Goal: Information Seeking & Learning: Learn about a topic

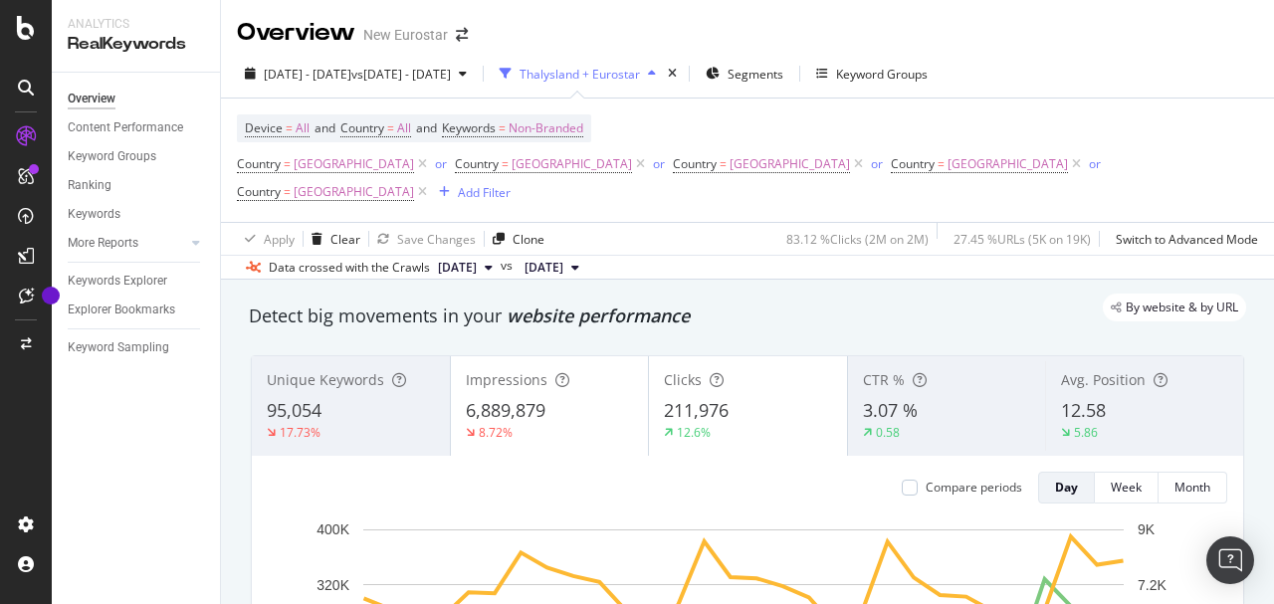
scroll to position [1991, 0]
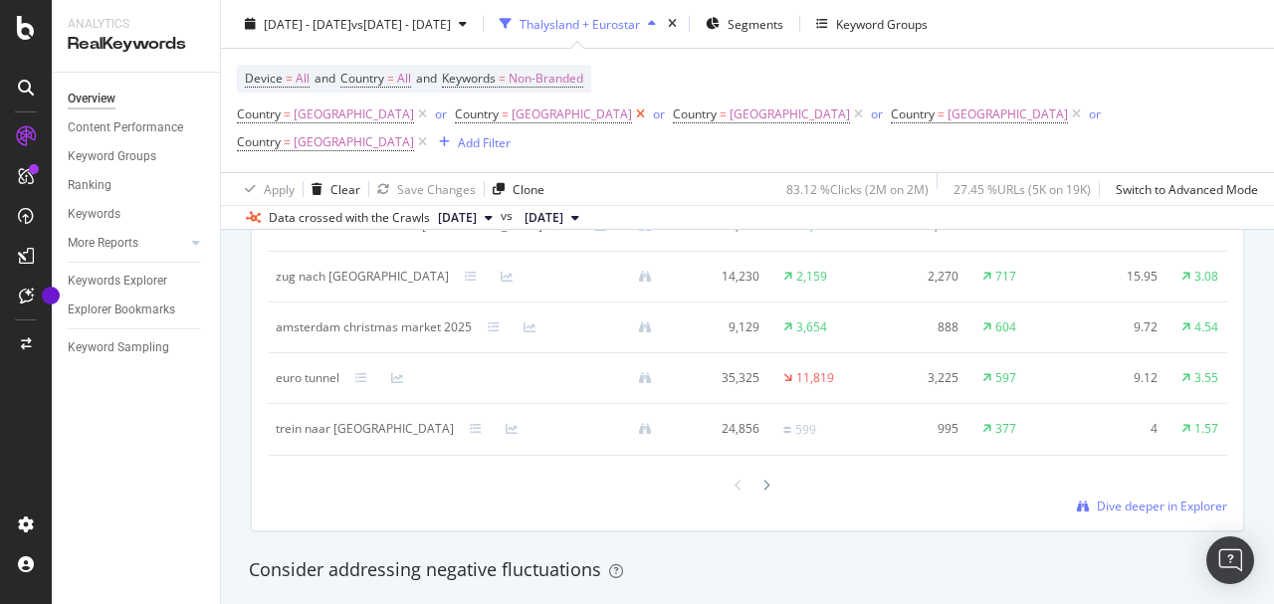
click at [632, 112] on icon at bounding box center [640, 115] width 17 height 20
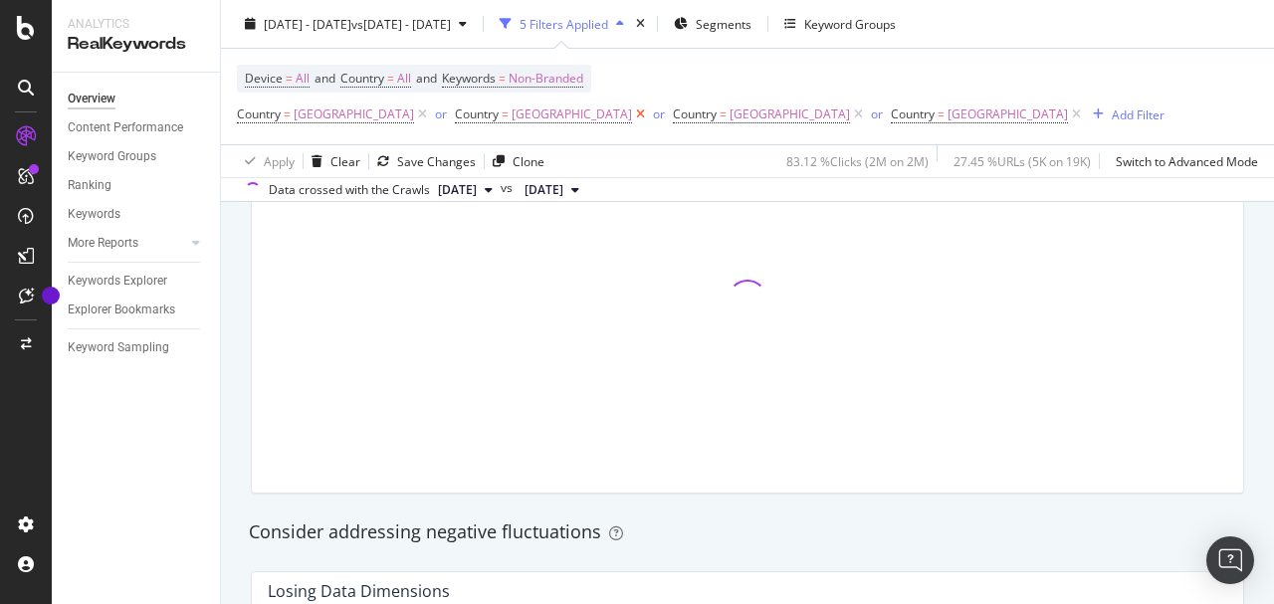
click at [632, 112] on icon at bounding box center [640, 115] width 17 height 20
click at [632, 119] on icon at bounding box center [640, 115] width 17 height 20
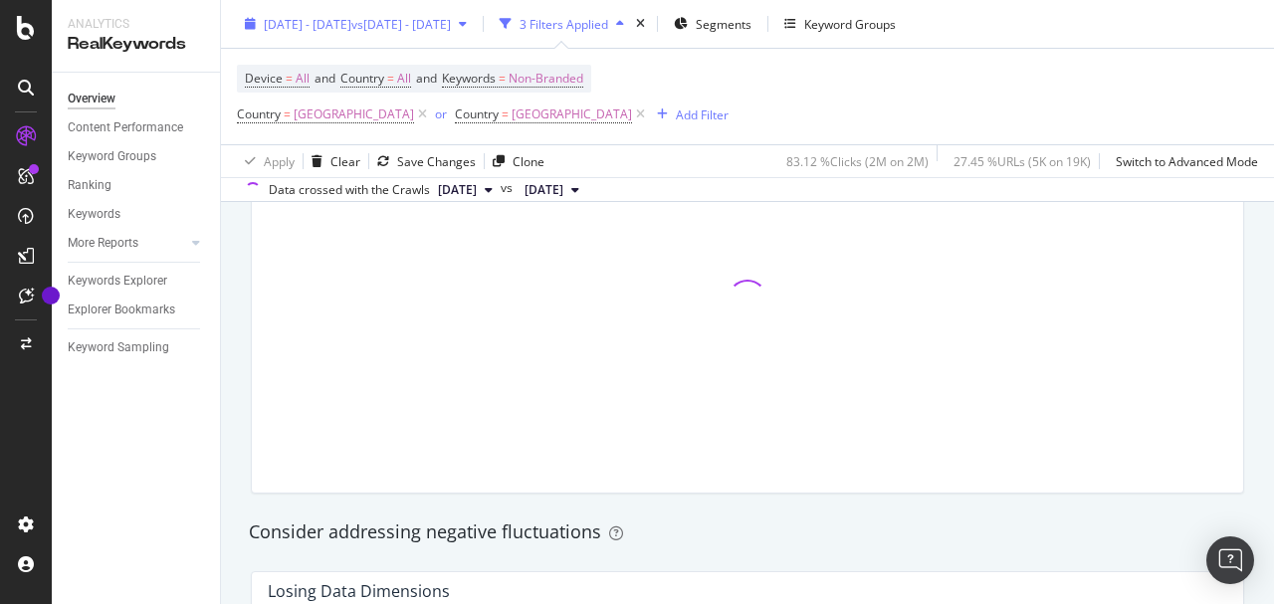
click at [632, 117] on icon at bounding box center [640, 115] width 17 height 20
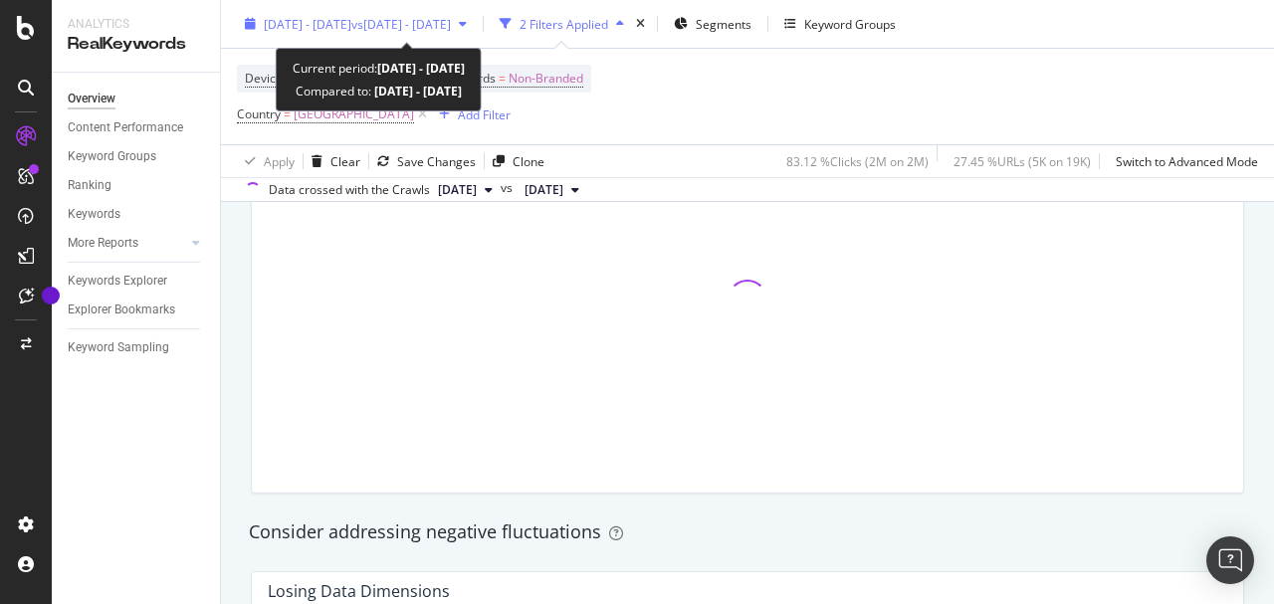
click at [351, 24] on span "[DATE] - [DATE]" at bounding box center [308, 23] width 88 height 17
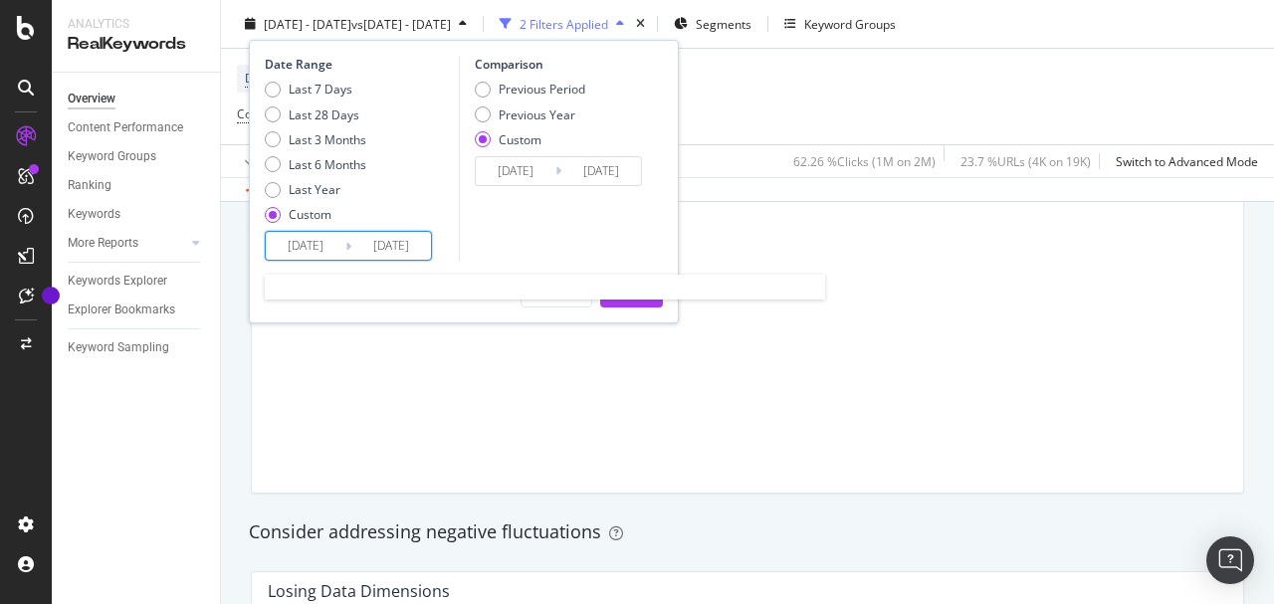
click at [317, 248] on input "[DATE]" at bounding box center [306, 246] width 80 height 28
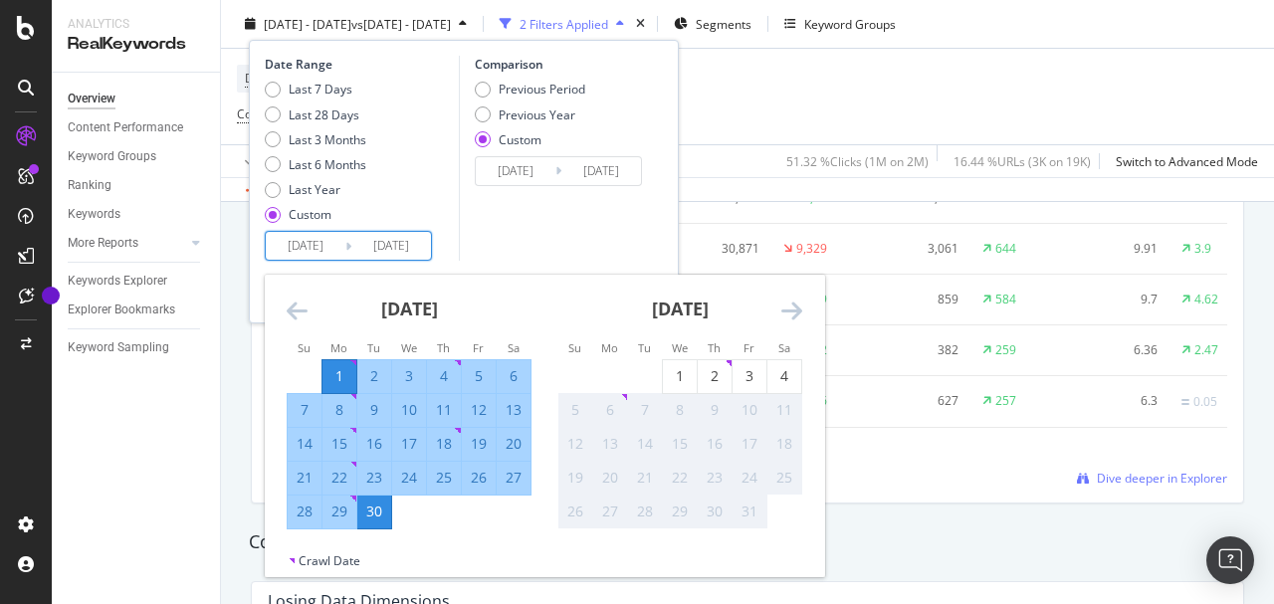
click at [346, 480] on div "22" at bounding box center [340, 478] width 34 height 20
type input "[DATE]"
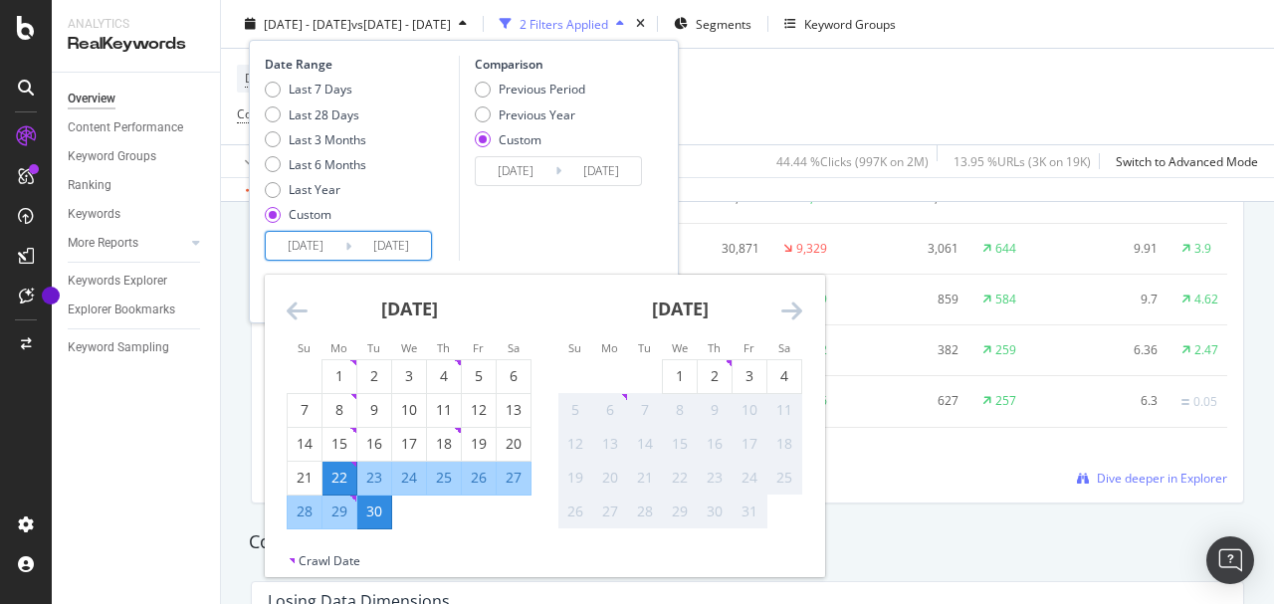
click at [307, 512] on div "28" at bounding box center [305, 512] width 34 height 20
type input "[DATE]"
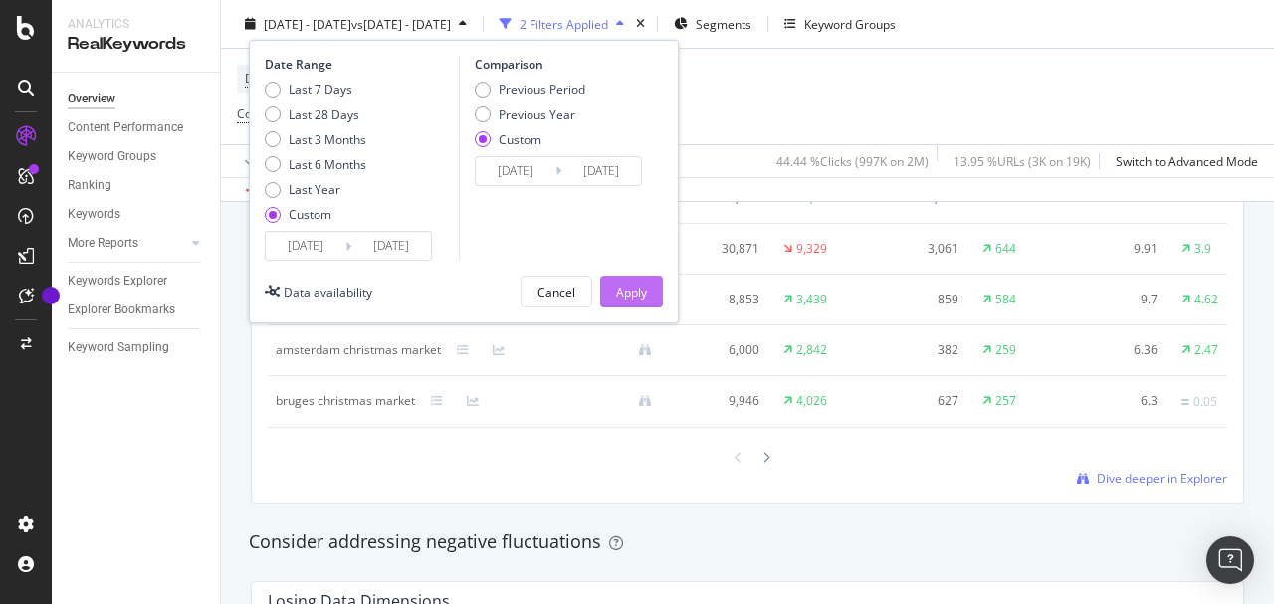
click at [617, 296] on div "Apply" at bounding box center [631, 291] width 31 height 17
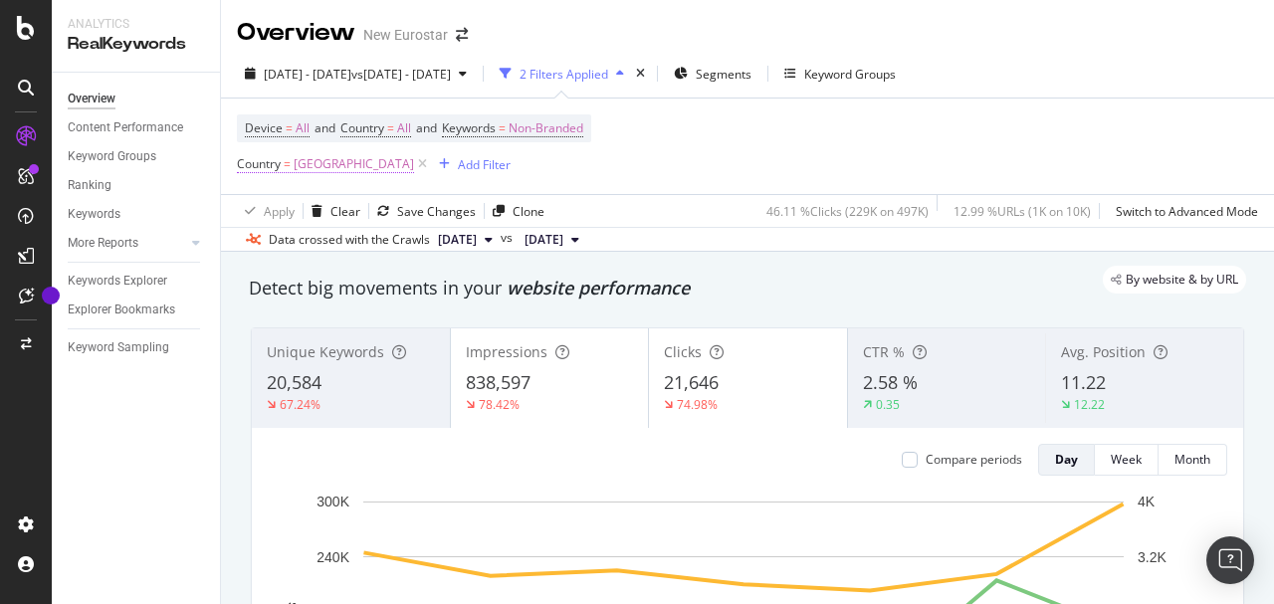
click at [363, 165] on span "[GEOGRAPHIC_DATA]" at bounding box center [354, 164] width 120 height 28
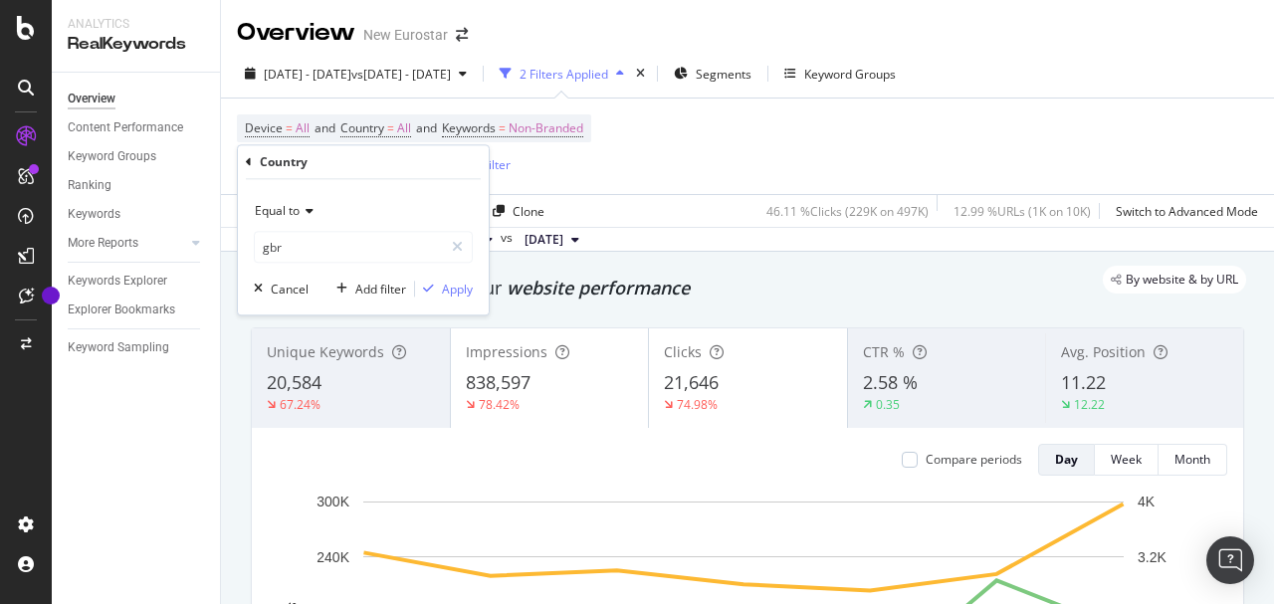
click at [307, 210] on icon at bounding box center [307, 211] width 14 height 12
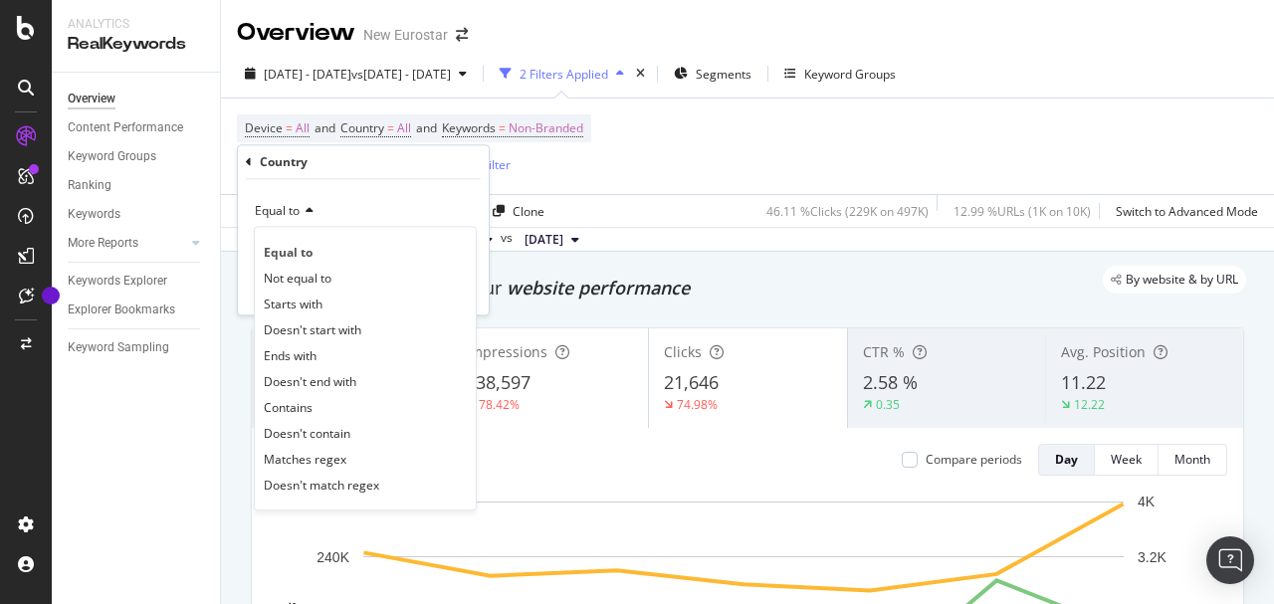
type input "[GEOGRAPHIC_DATA]"
click at [440, 197] on div "Equal to" at bounding box center [363, 211] width 219 height 32
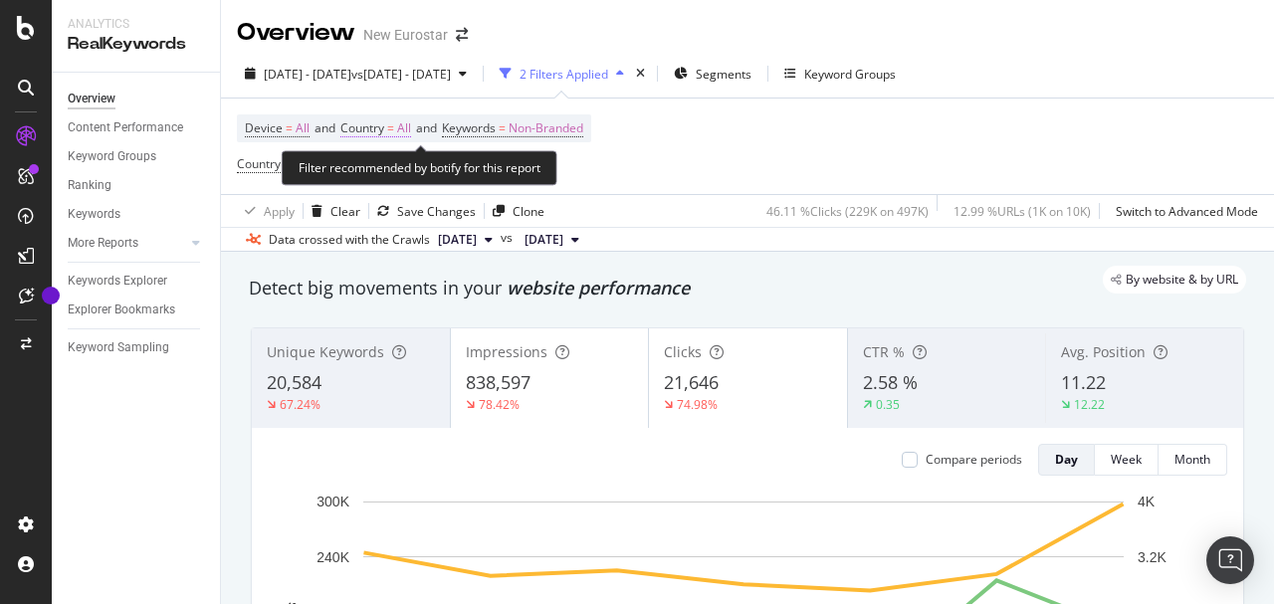
click at [411, 121] on span "All" at bounding box center [404, 128] width 14 height 28
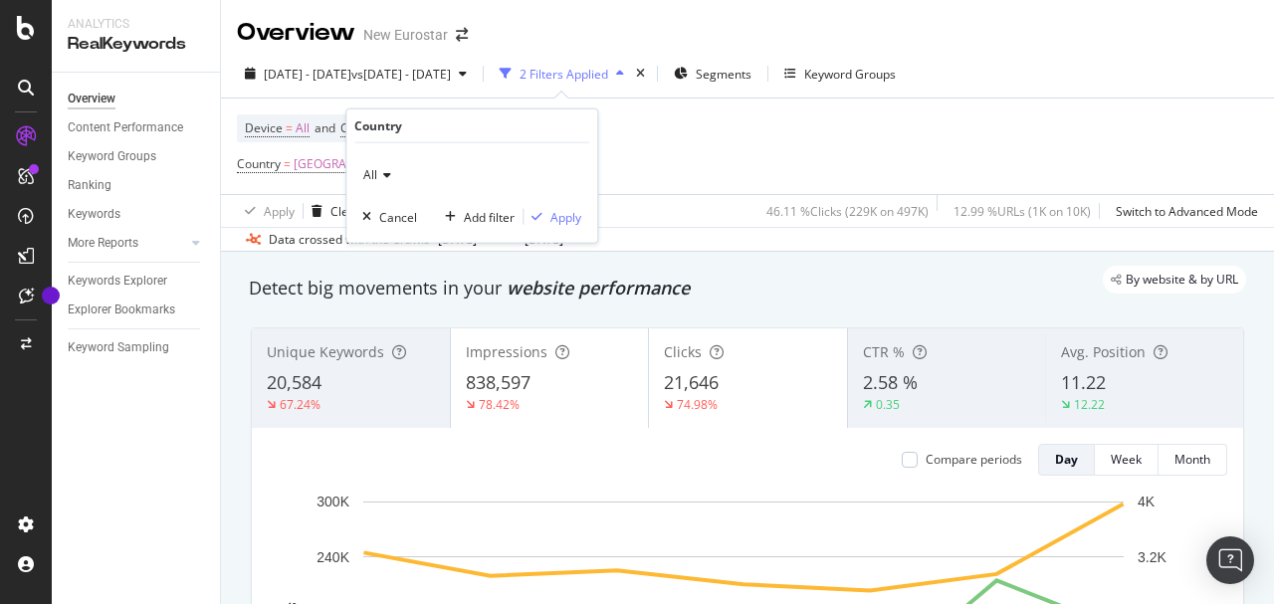
click at [380, 176] on icon at bounding box center [384, 175] width 14 height 12
click at [301, 159] on span "[GEOGRAPHIC_DATA]" at bounding box center [354, 164] width 120 height 28
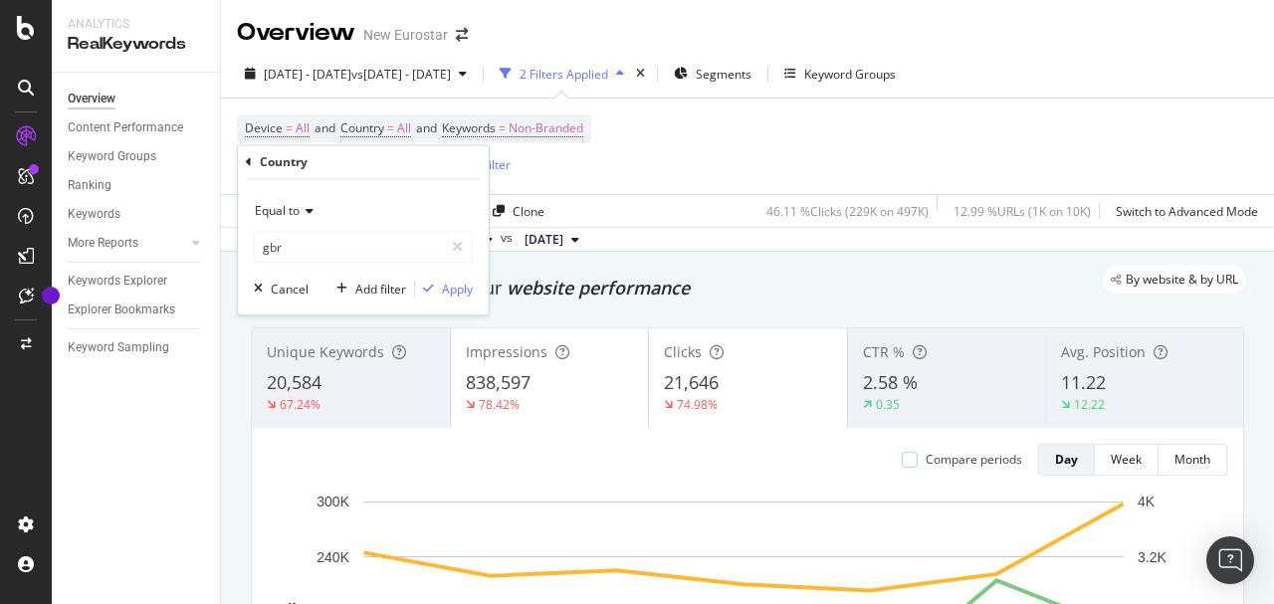
type input "[GEOGRAPHIC_DATA]"
click at [516, 189] on div "Device = All and Country = All and Keywords = Non-Branded Country = [GEOGRAPHIC…" at bounding box center [747, 147] width 1021 height 96
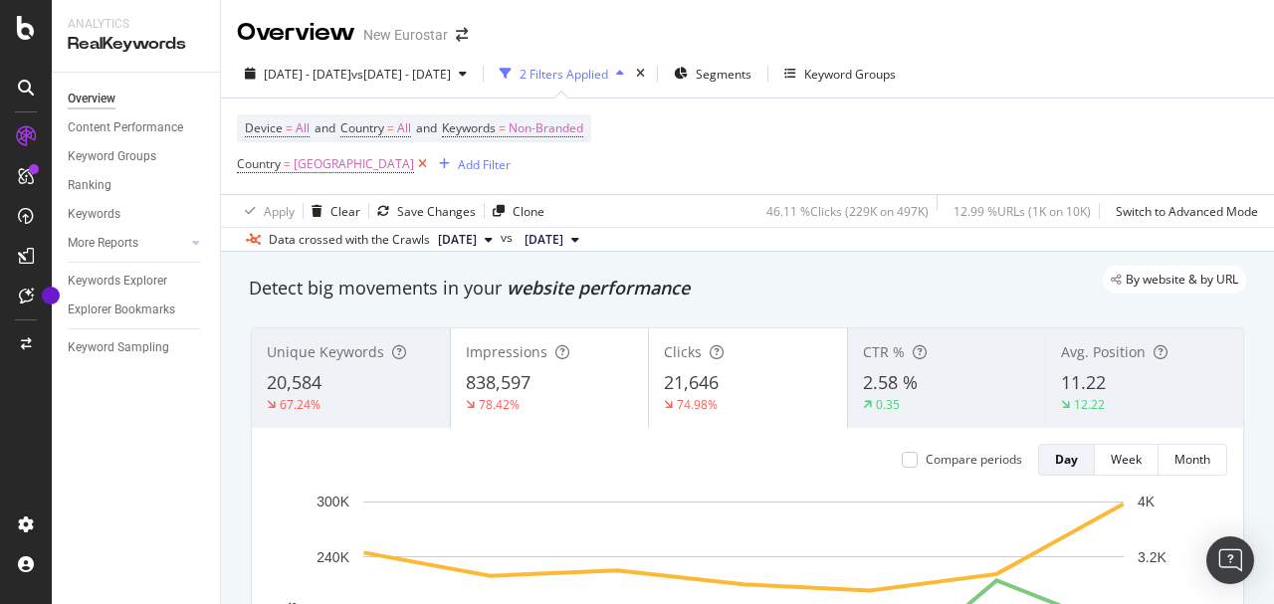
click at [414, 166] on icon at bounding box center [422, 164] width 17 height 20
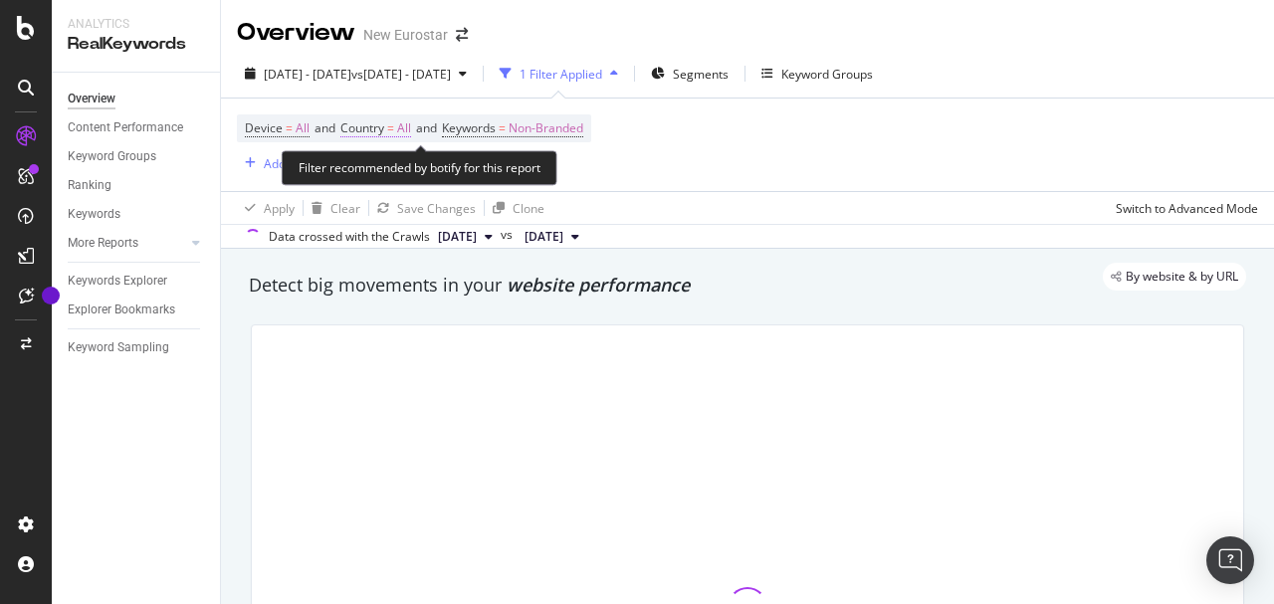
click at [402, 131] on span "Country = All" at bounding box center [375, 128] width 71 height 18
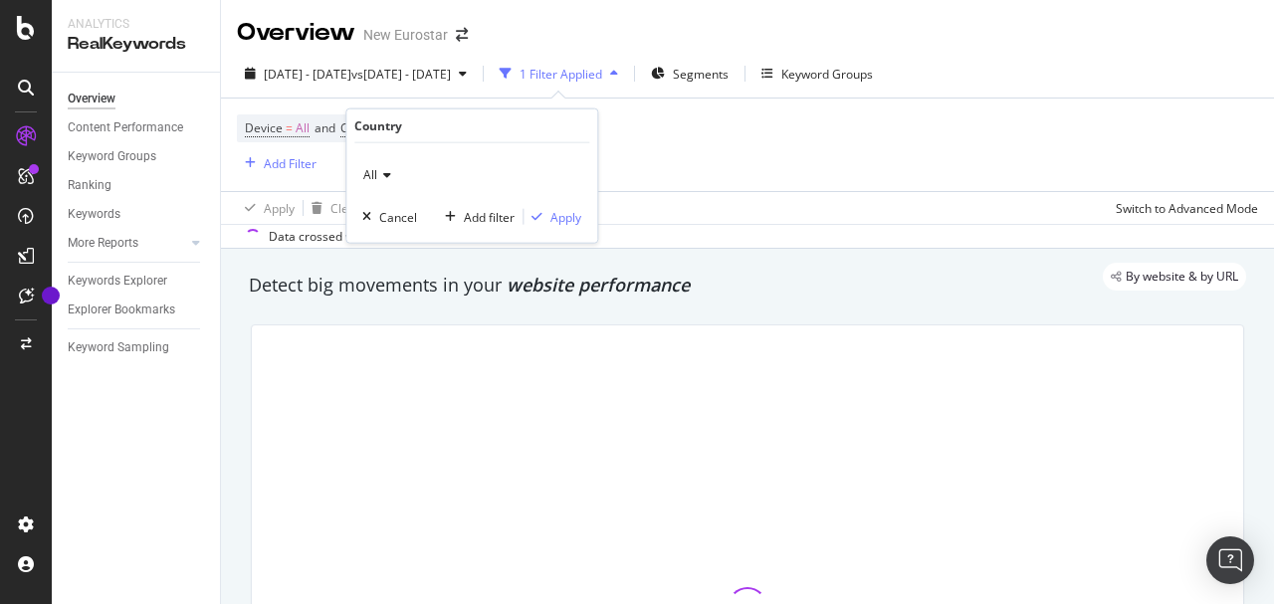
click at [386, 170] on icon at bounding box center [384, 175] width 14 height 12
click at [416, 249] on div "[GEOGRAPHIC_DATA]" at bounding box center [473, 242] width 213 height 26
click at [567, 215] on div "Apply" at bounding box center [565, 216] width 31 height 17
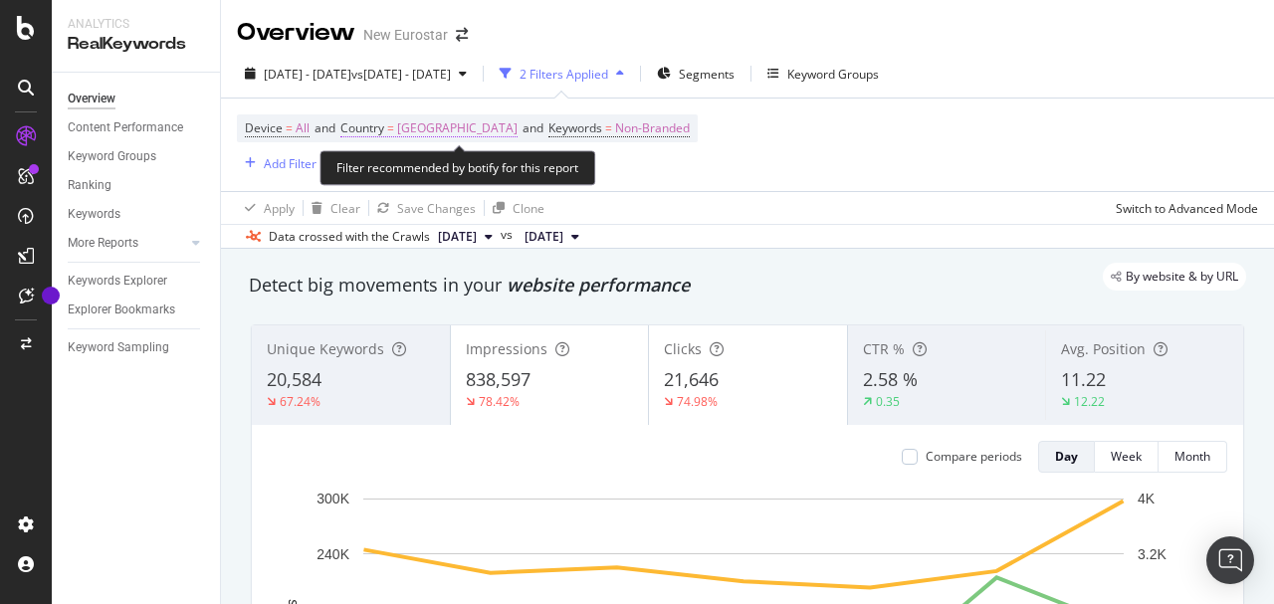
click at [426, 125] on span "[GEOGRAPHIC_DATA]" at bounding box center [457, 128] width 120 height 28
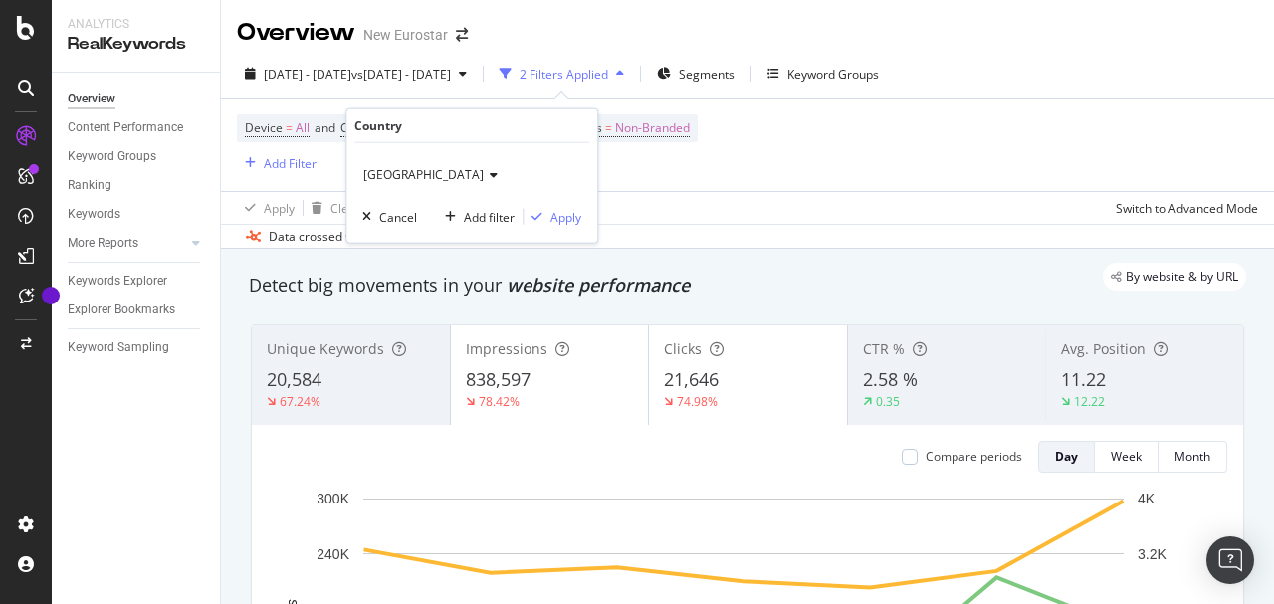
click at [402, 161] on div "[GEOGRAPHIC_DATA]" at bounding box center [471, 175] width 219 height 32
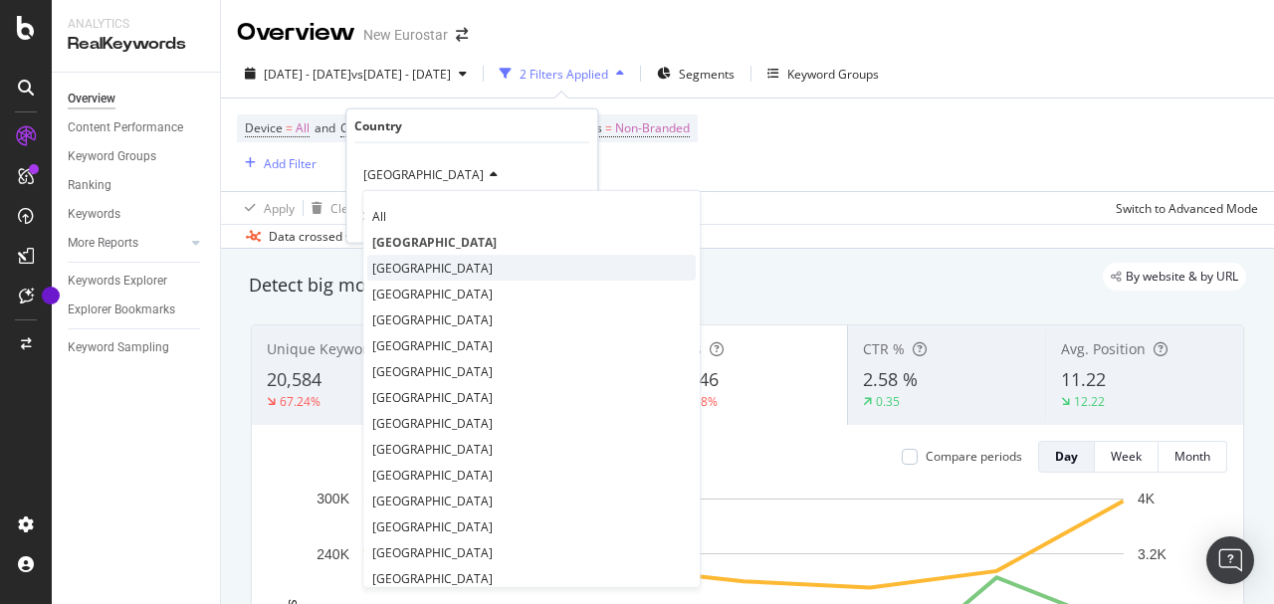
click at [436, 256] on div "[GEOGRAPHIC_DATA]" at bounding box center [531, 268] width 329 height 26
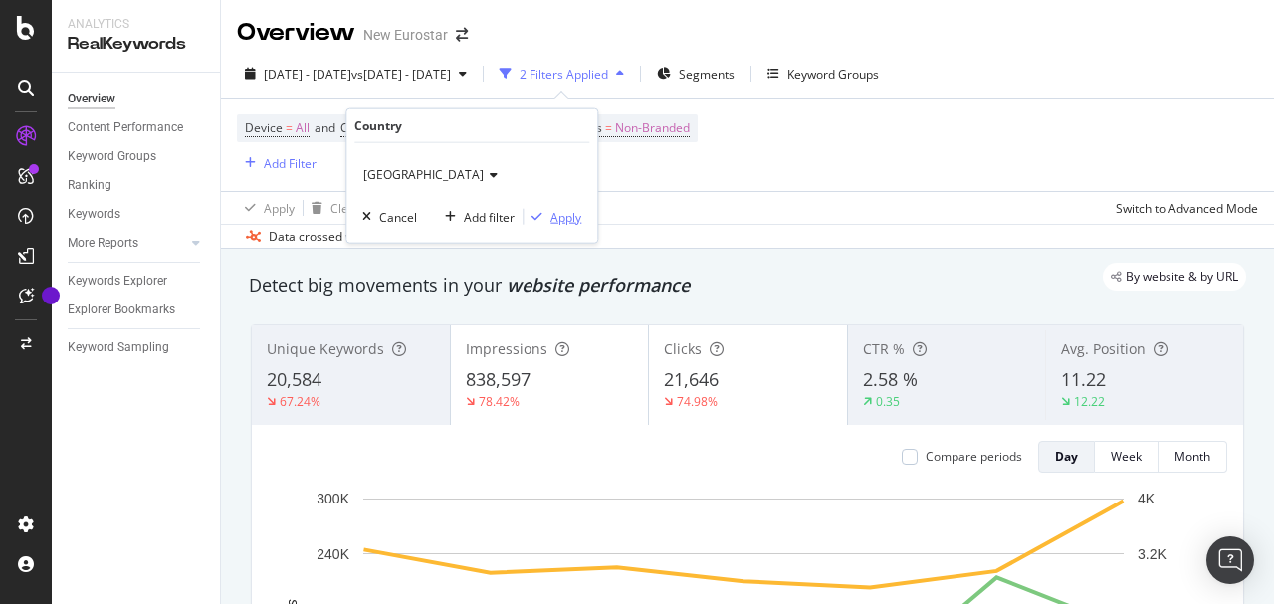
click at [566, 223] on div "Apply" at bounding box center [565, 216] width 31 height 17
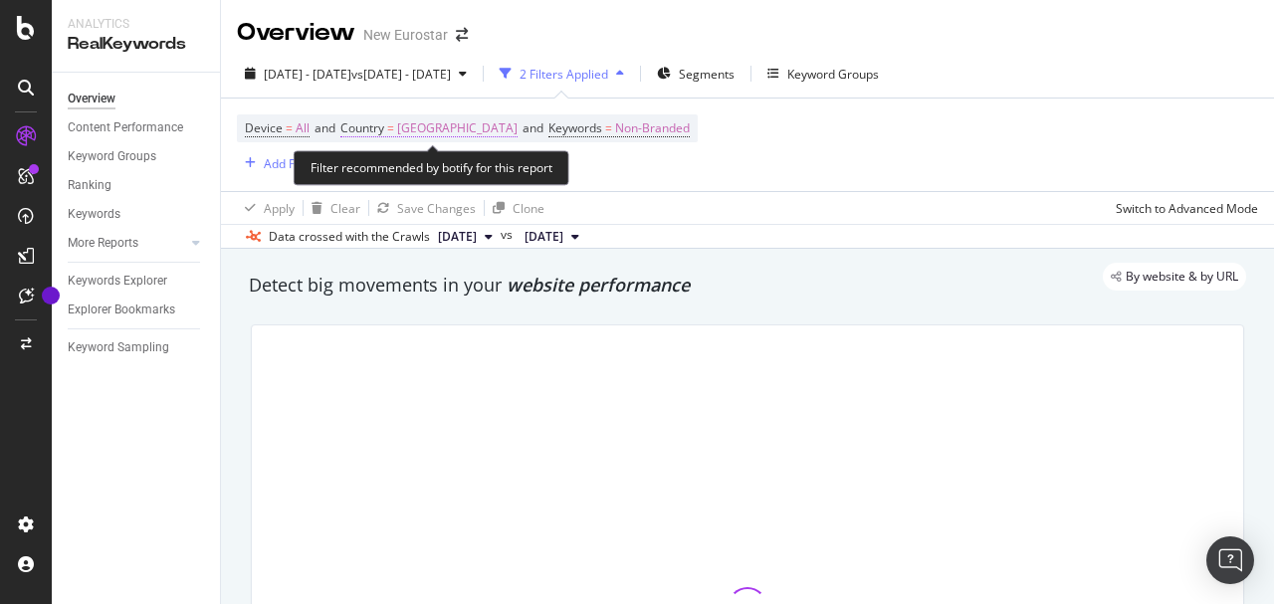
click at [436, 131] on span "[GEOGRAPHIC_DATA]" at bounding box center [457, 128] width 120 height 28
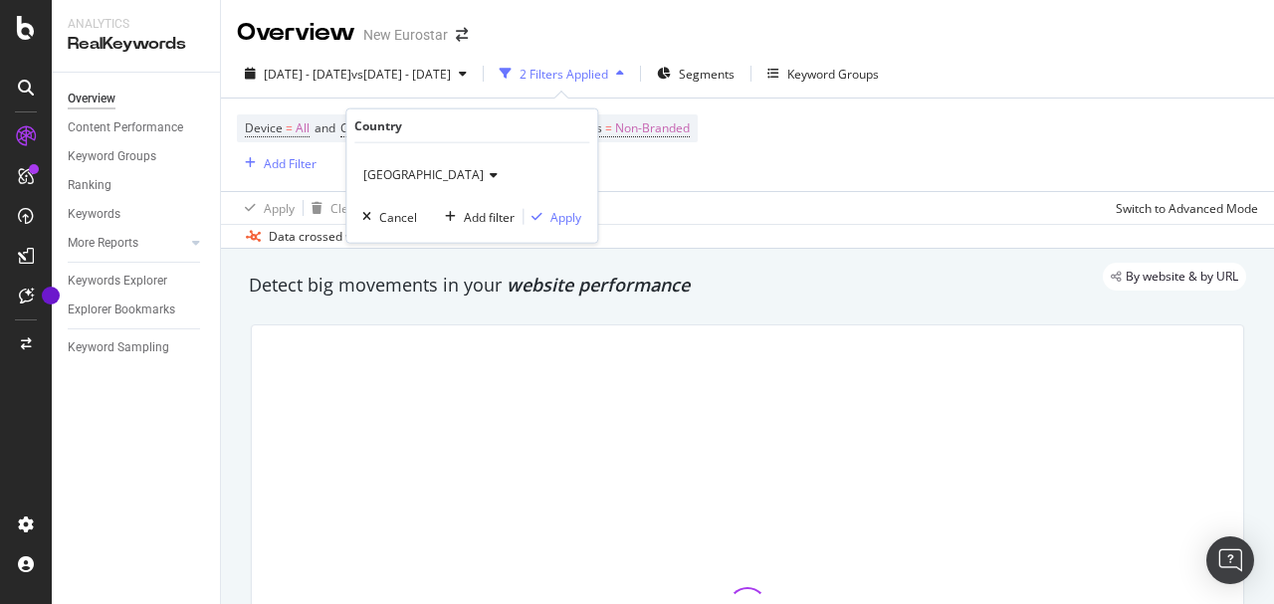
click at [484, 176] on icon at bounding box center [491, 175] width 14 height 12
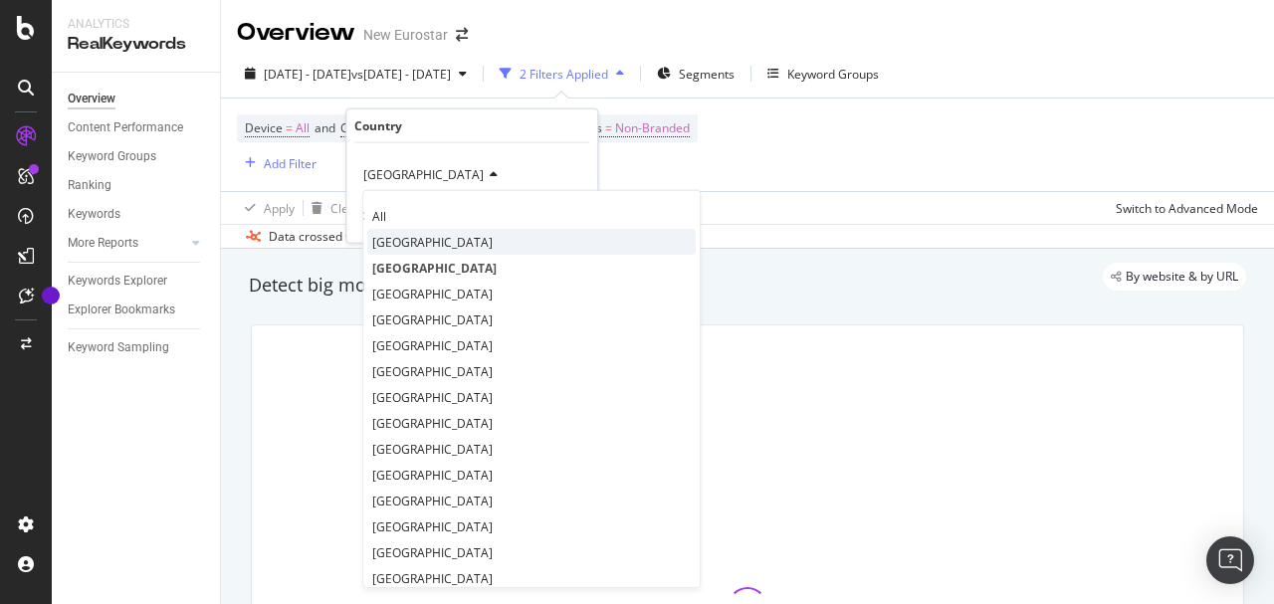
click at [395, 233] on span "[GEOGRAPHIC_DATA]" at bounding box center [432, 241] width 120 height 17
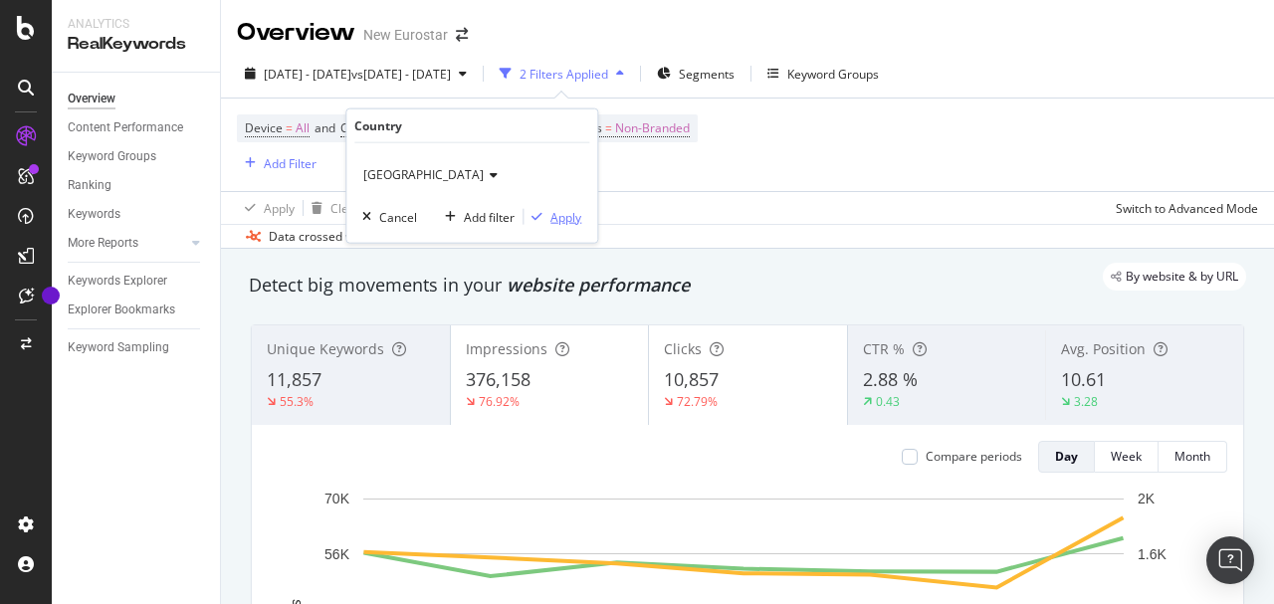
click at [563, 221] on div "Apply" at bounding box center [565, 216] width 31 height 17
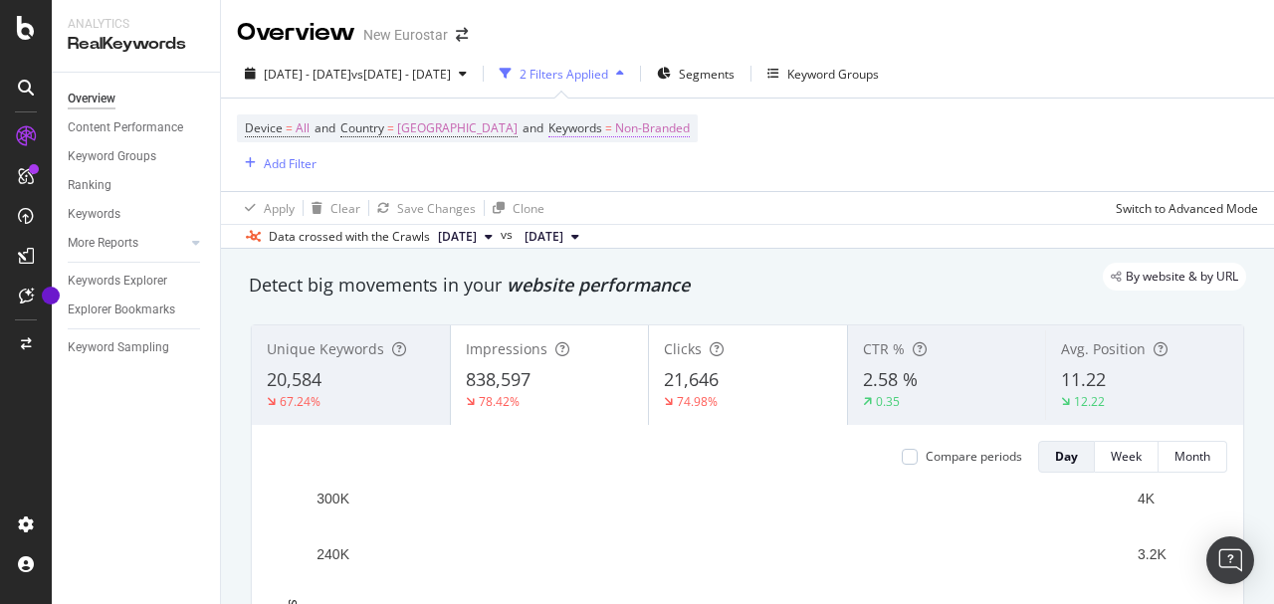
click at [659, 130] on span "Non-Branded" at bounding box center [652, 128] width 75 height 28
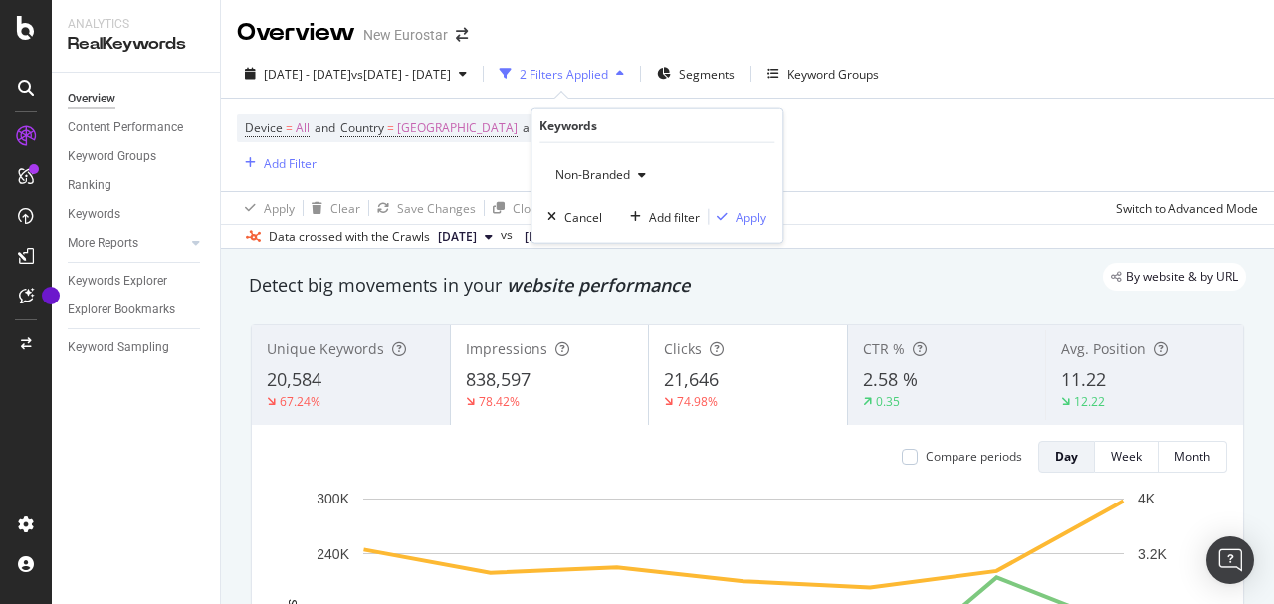
click at [604, 172] on span "Non-Branded" at bounding box center [589, 174] width 83 height 17
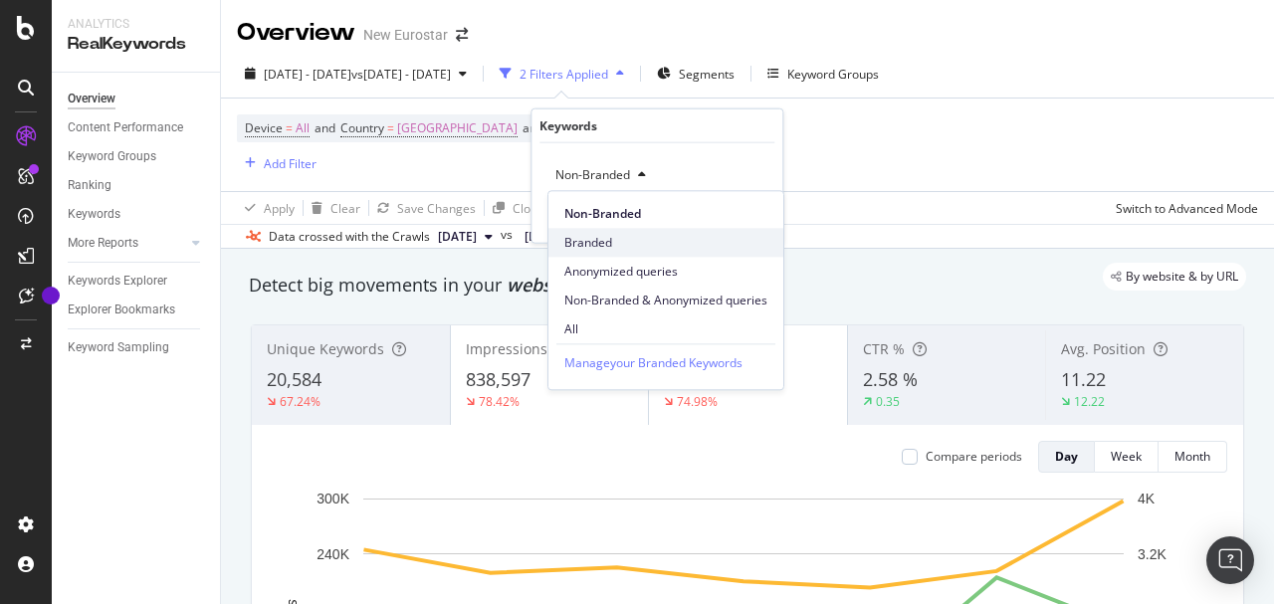
click at [593, 231] on div "Branded" at bounding box center [666, 242] width 235 height 29
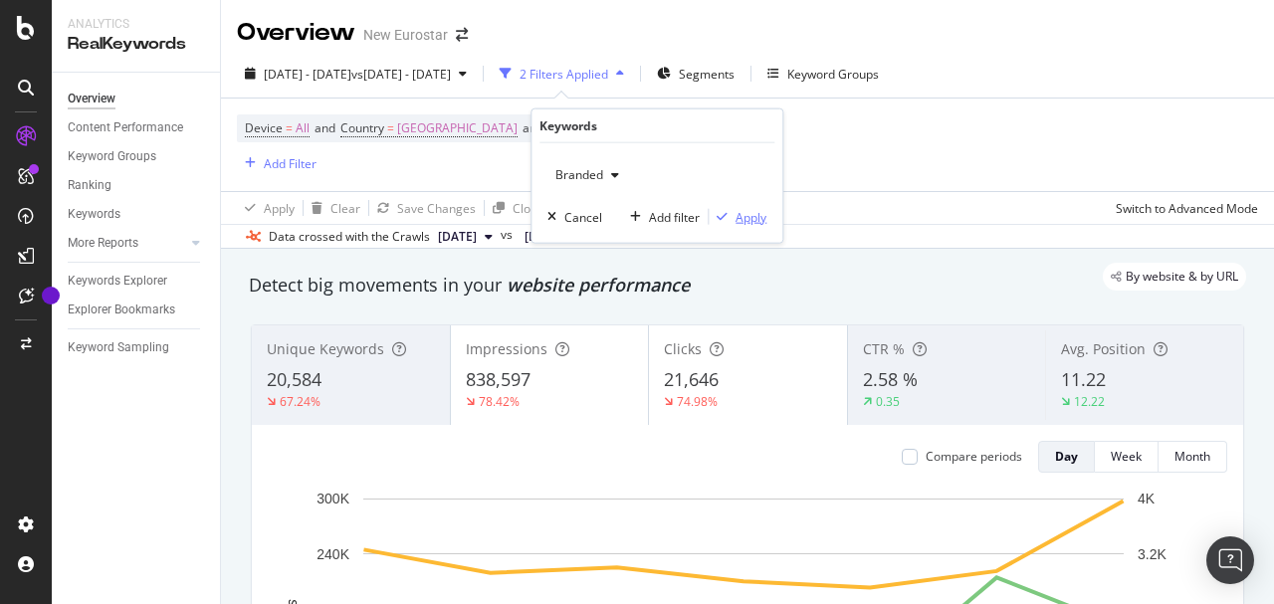
click at [738, 214] on div "Apply" at bounding box center [751, 216] width 31 height 17
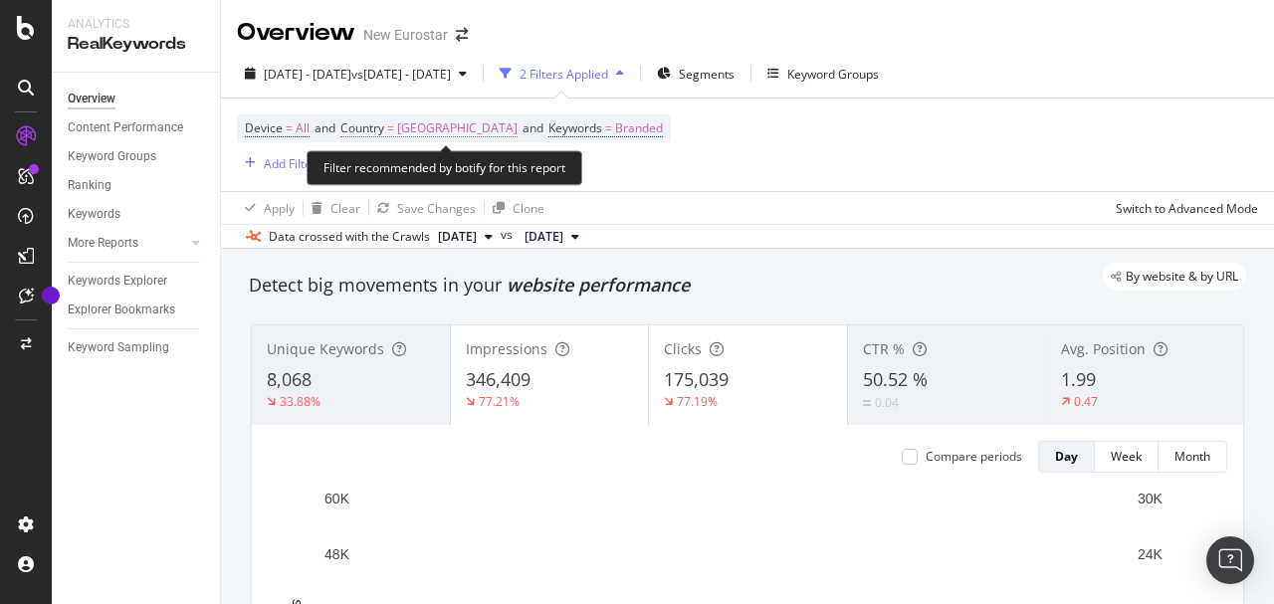
click at [468, 123] on span "[GEOGRAPHIC_DATA]" at bounding box center [457, 128] width 120 height 28
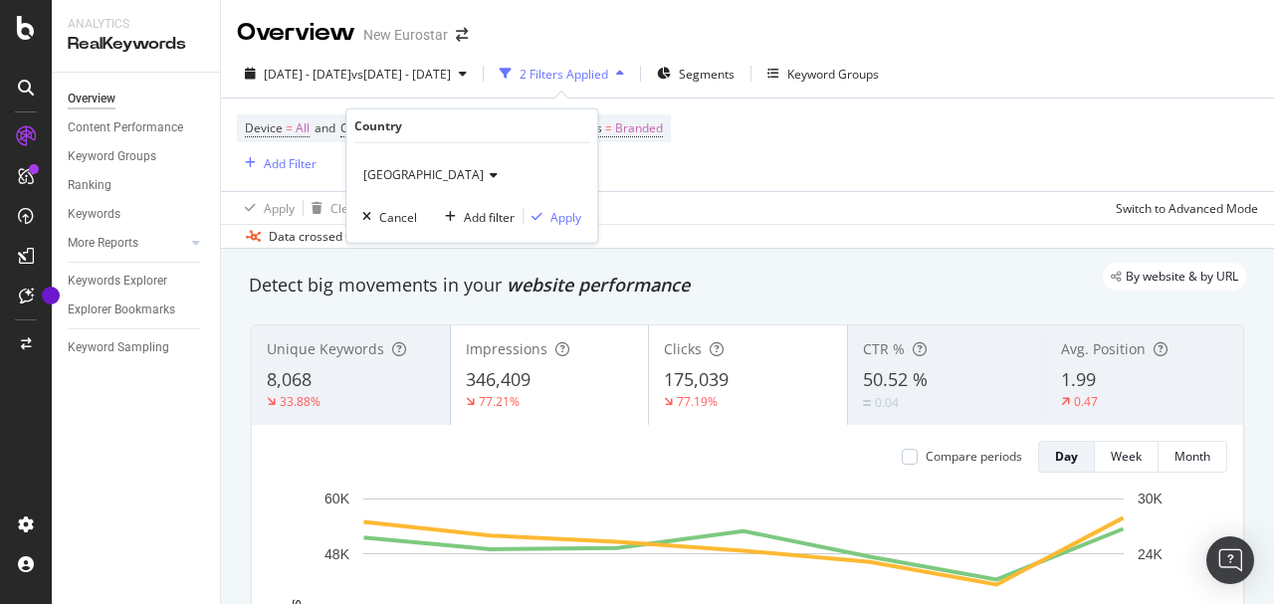
click at [430, 173] on span "[GEOGRAPHIC_DATA]" at bounding box center [423, 174] width 120 height 17
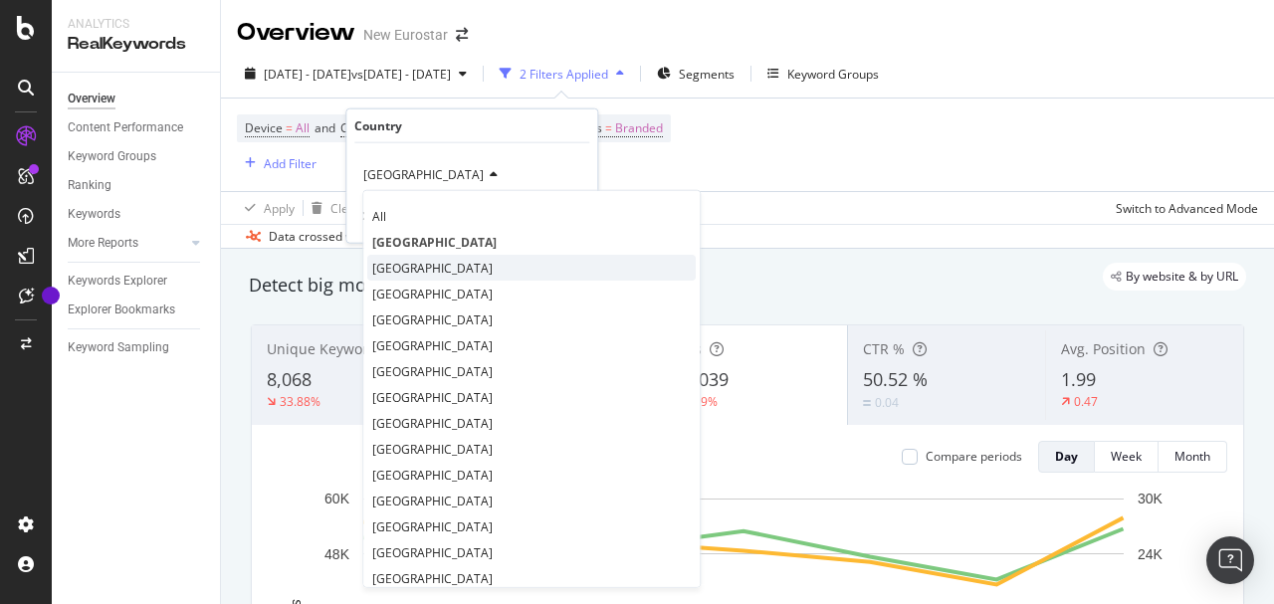
click at [442, 258] on div "[GEOGRAPHIC_DATA]" at bounding box center [531, 268] width 329 height 26
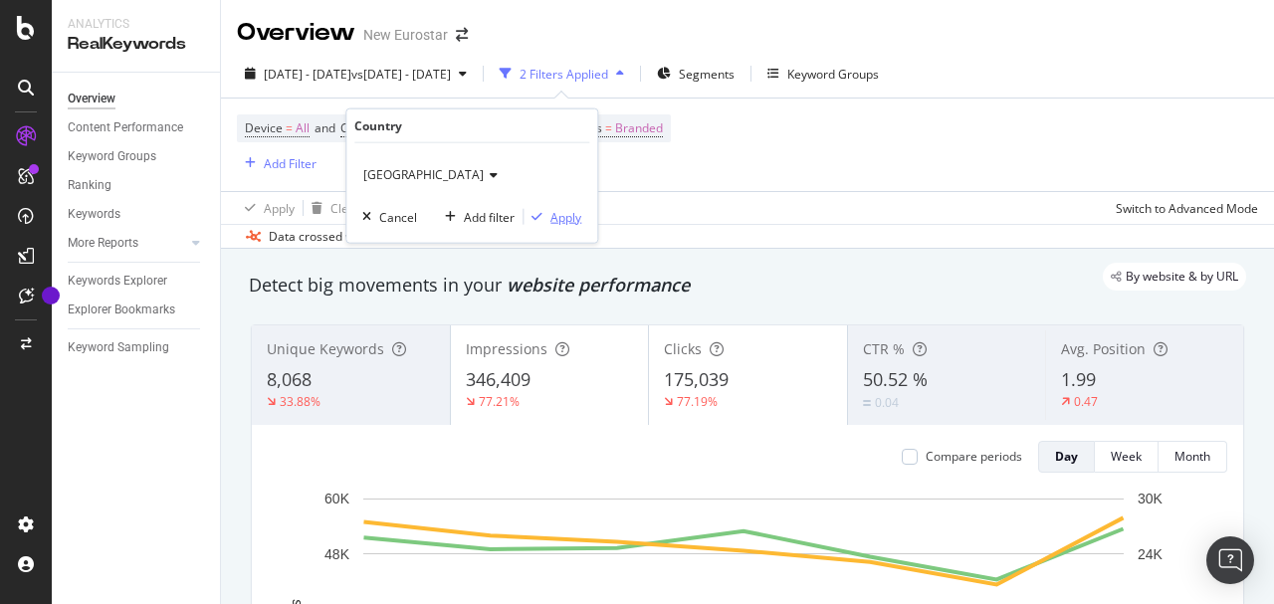
click at [571, 209] on div "Apply" at bounding box center [565, 216] width 31 height 17
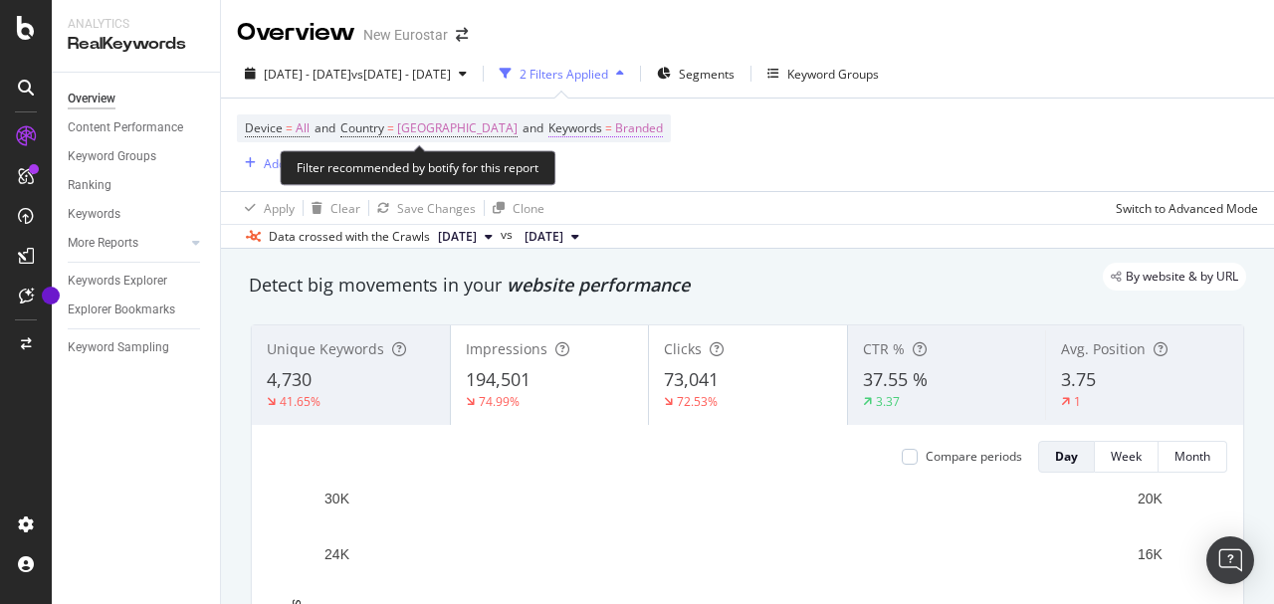
click at [615, 119] on span "Branded" at bounding box center [639, 128] width 48 height 28
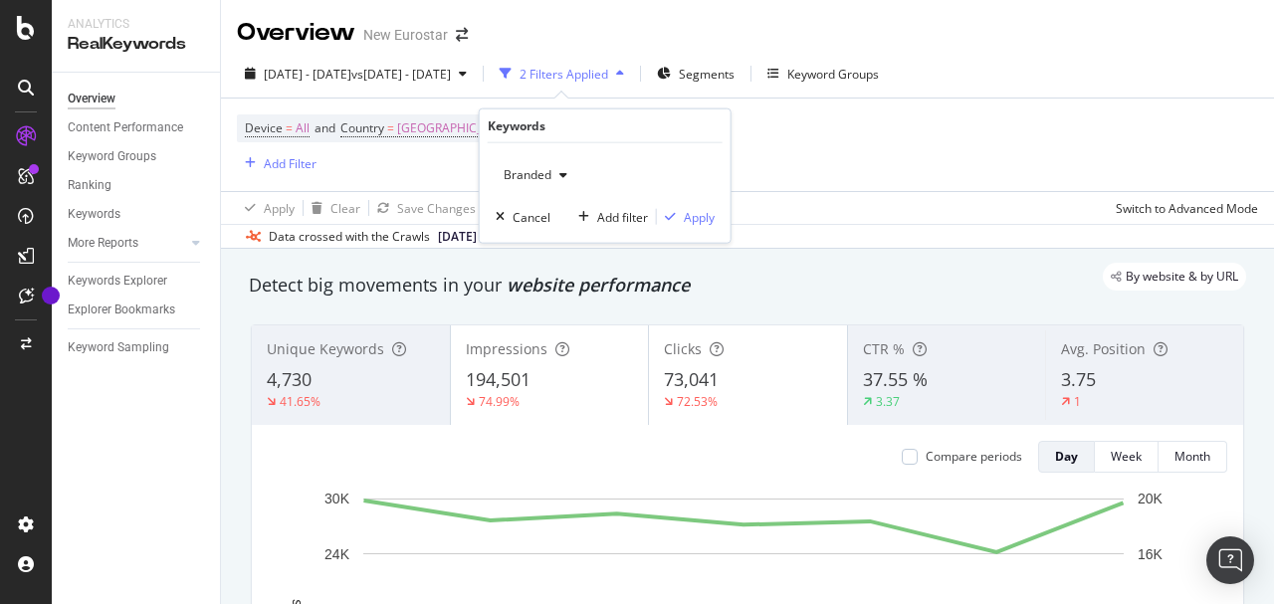
click at [543, 178] on span "Branded" at bounding box center [524, 174] width 56 height 17
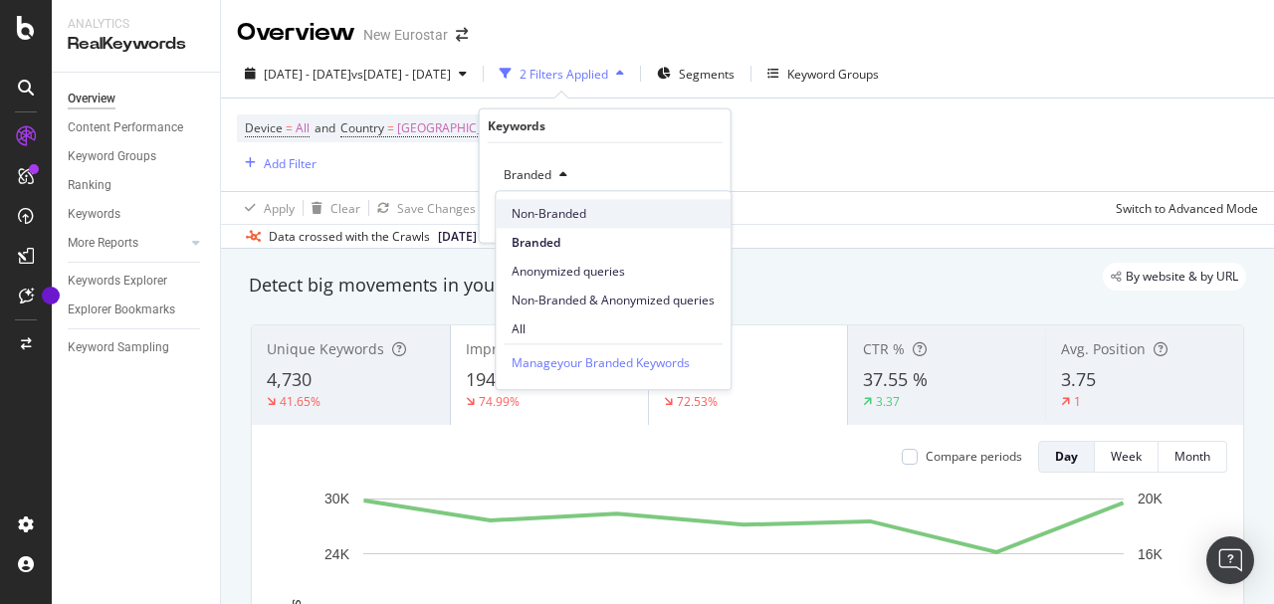
click at [554, 207] on span "Non-Branded" at bounding box center [613, 214] width 203 height 18
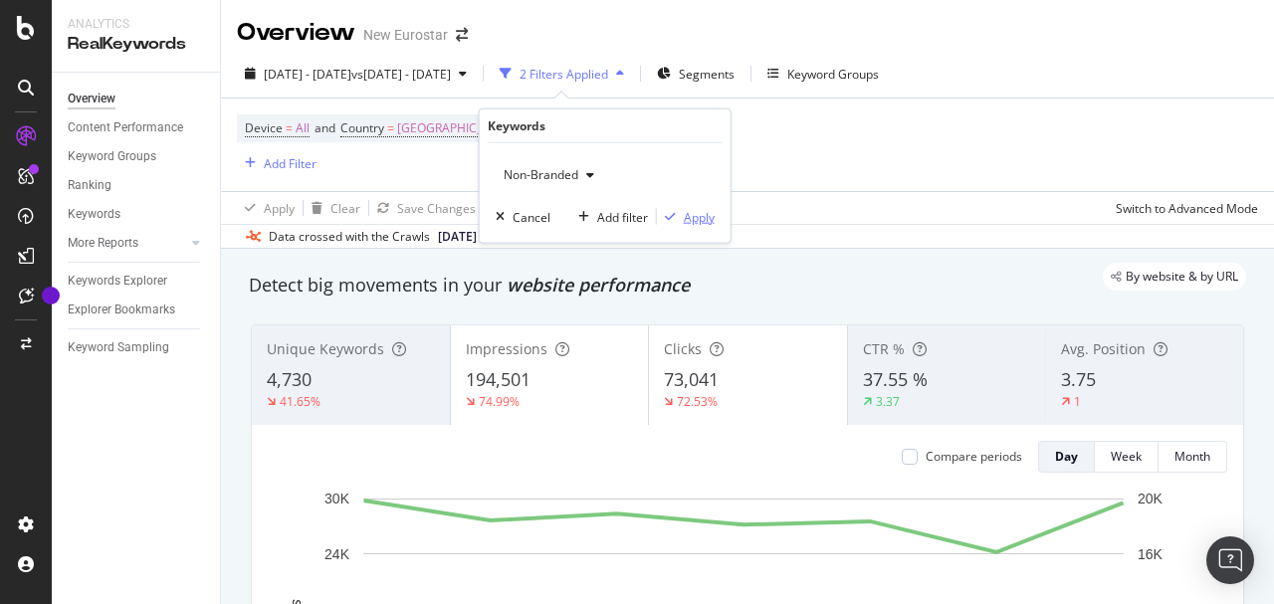
click at [686, 212] on div "Apply" at bounding box center [699, 216] width 31 height 17
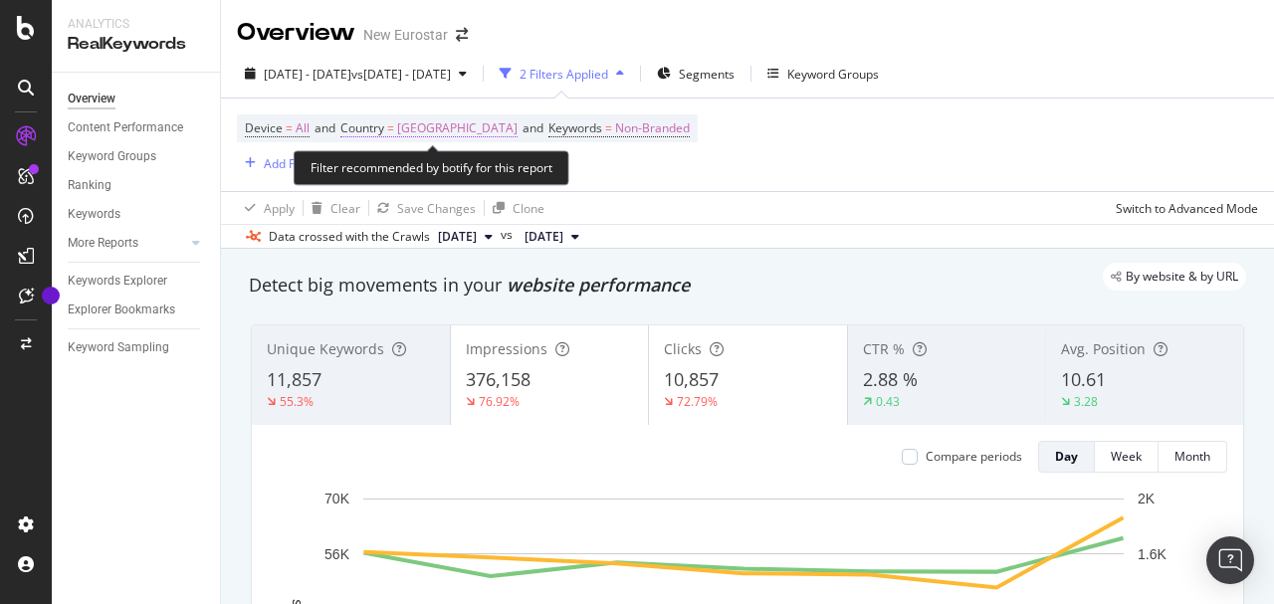
click at [408, 117] on span "[GEOGRAPHIC_DATA]" at bounding box center [457, 128] width 120 height 28
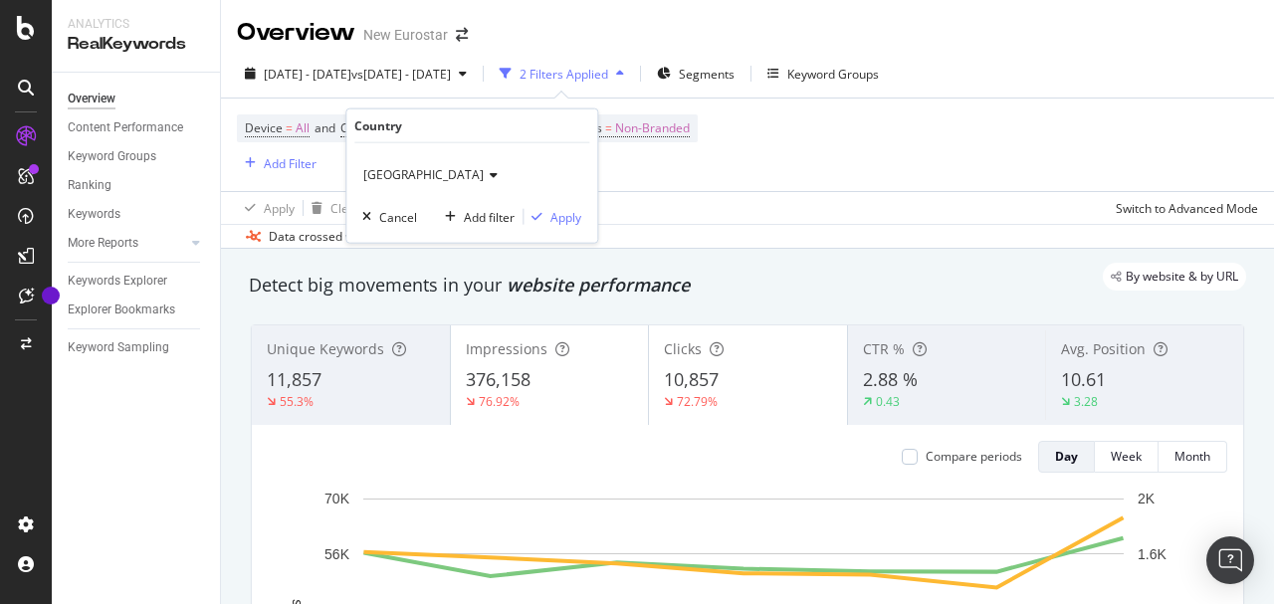
click at [484, 171] on icon at bounding box center [491, 175] width 14 height 12
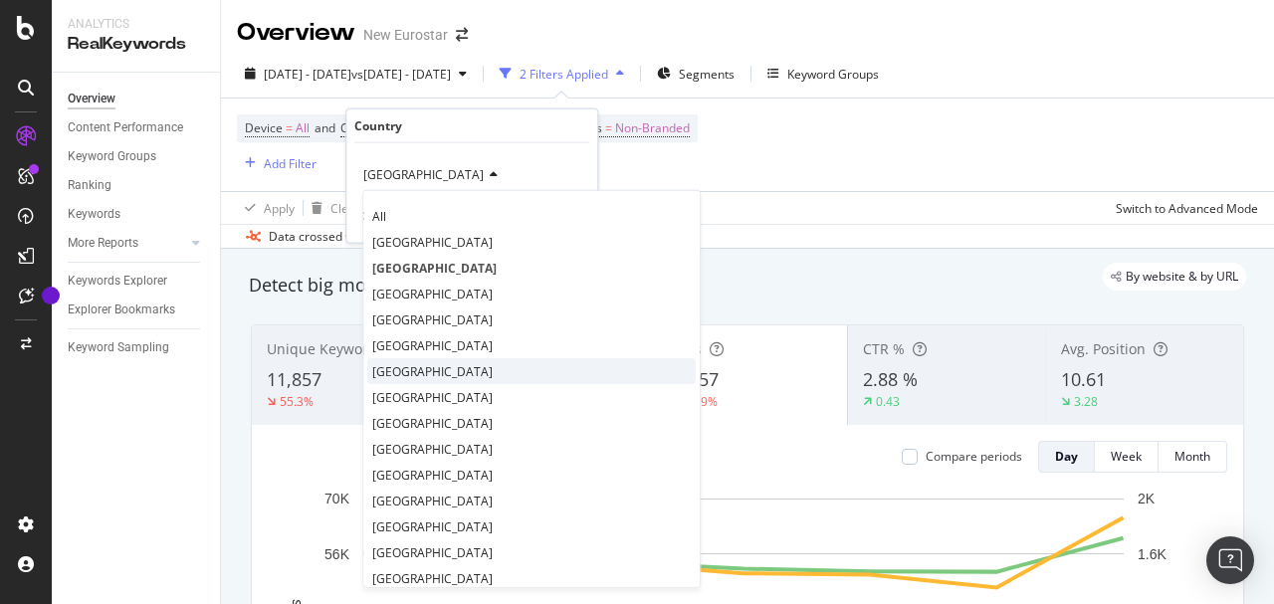
click at [422, 373] on div "[GEOGRAPHIC_DATA]" at bounding box center [531, 371] width 329 height 26
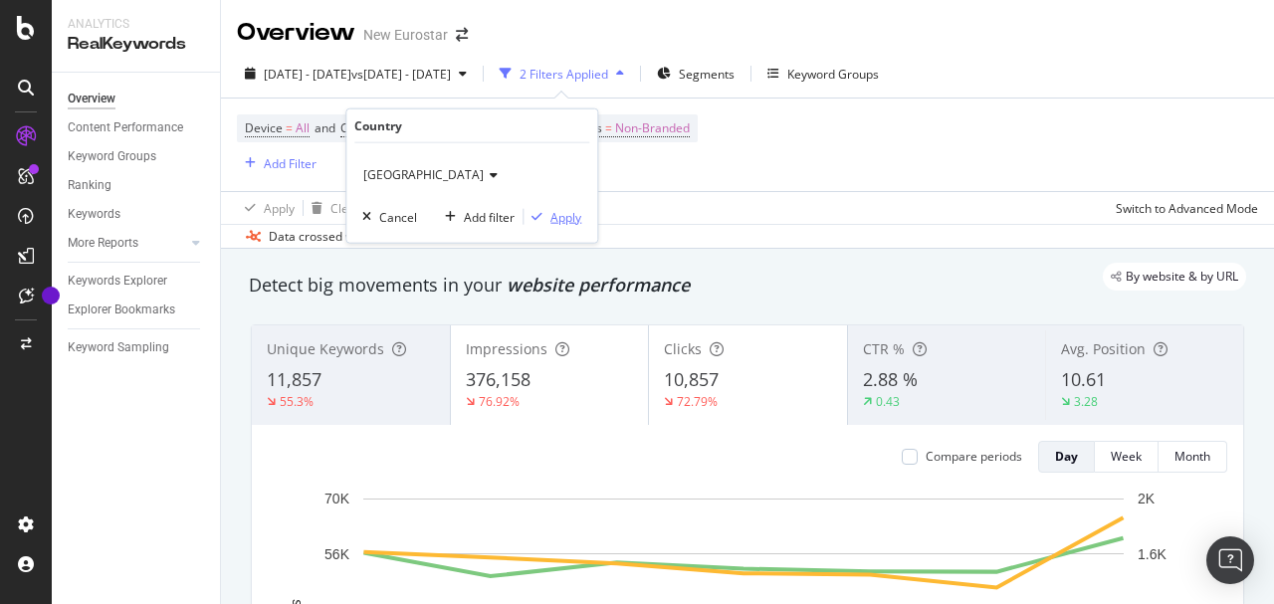
click at [571, 211] on div "Apply" at bounding box center [565, 216] width 31 height 17
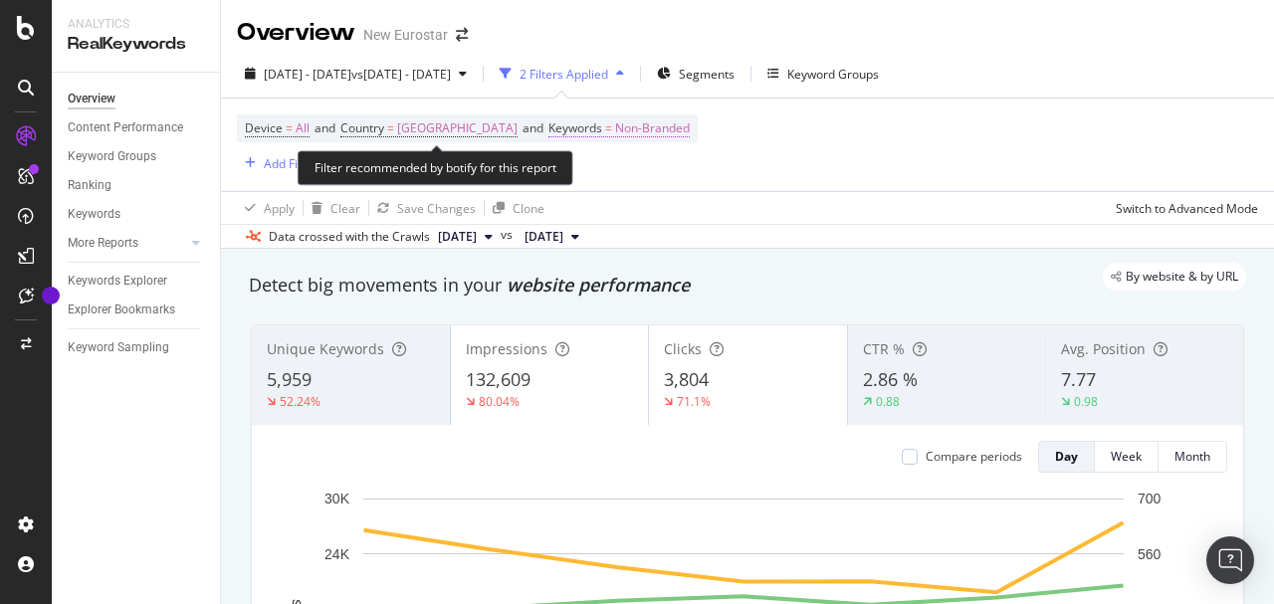
click at [615, 134] on span "Non-Branded" at bounding box center [652, 128] width 75 height 28
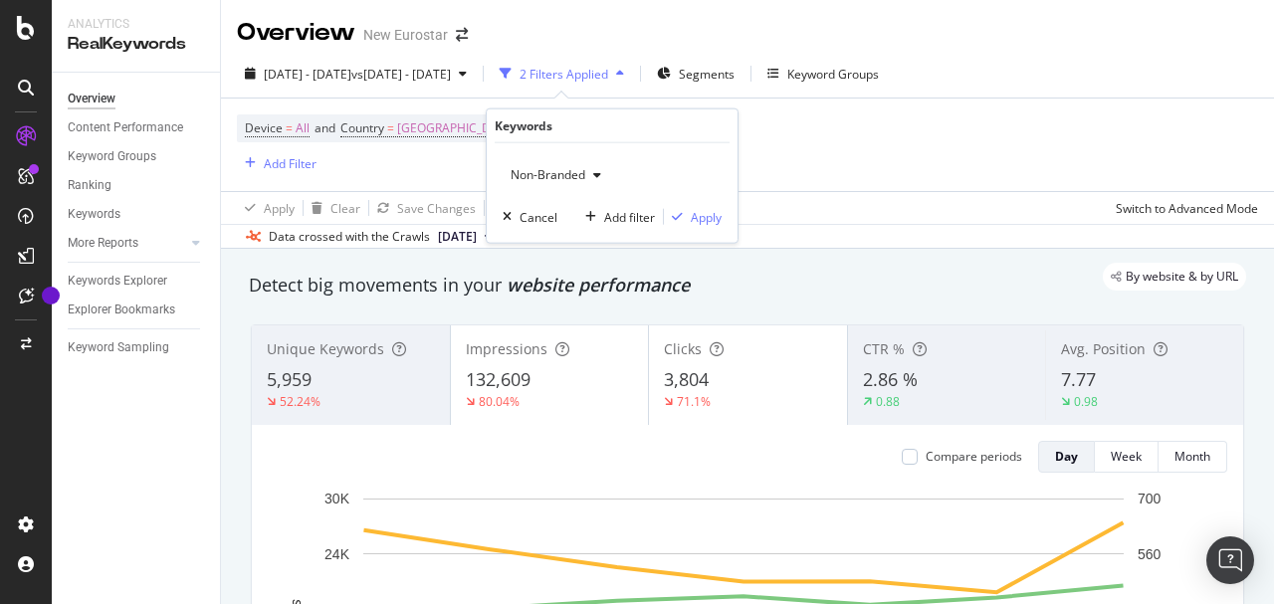
click at [582, 183] on div "Non-Branded" at bounding box center [556, 175] width 107 height 30
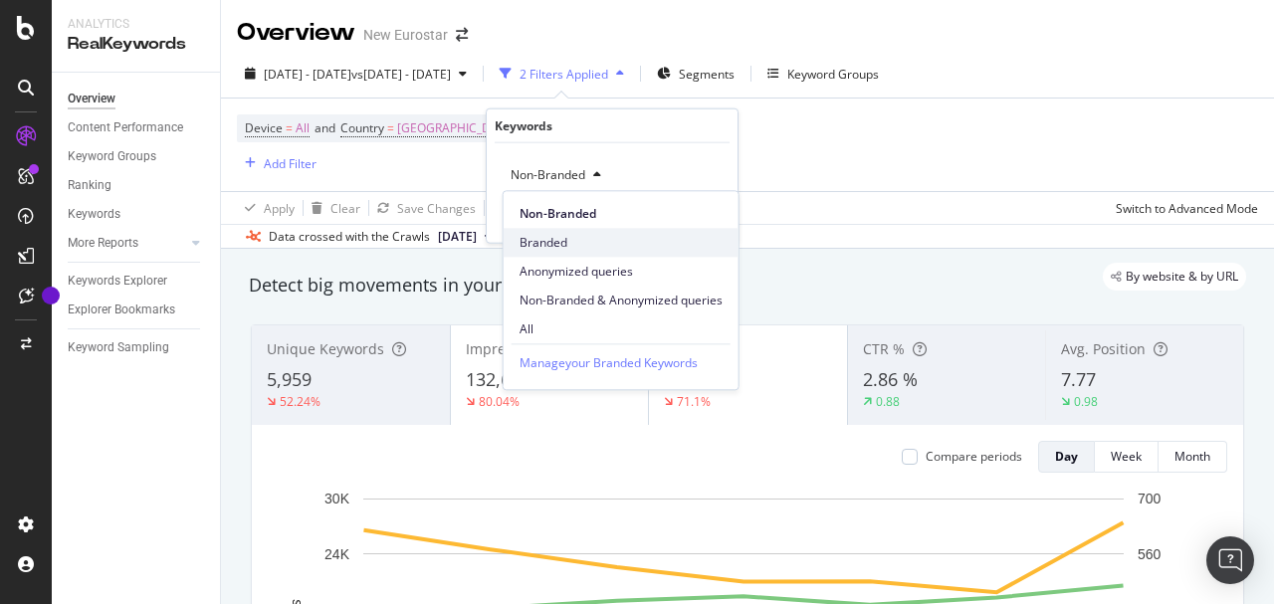
click at [567, 237] on span "Branded" at bounding box center [621, 243] width 203 height 18
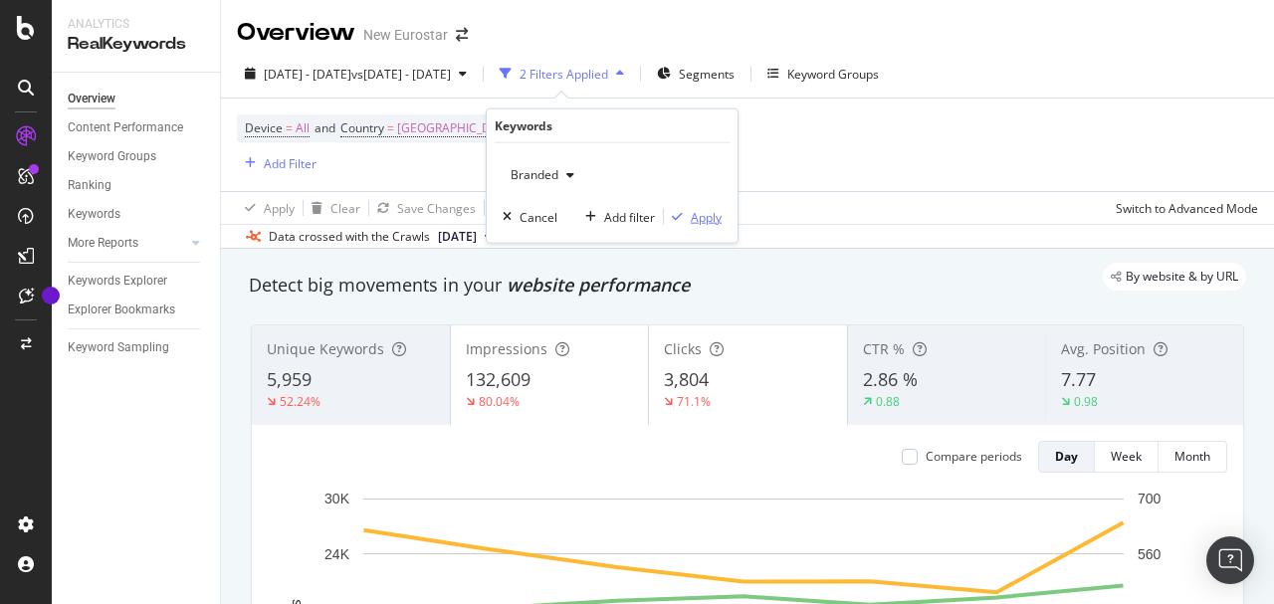
click at [713, 213] on div "Apply" at bounding box center [706, 216] width 31 height 17
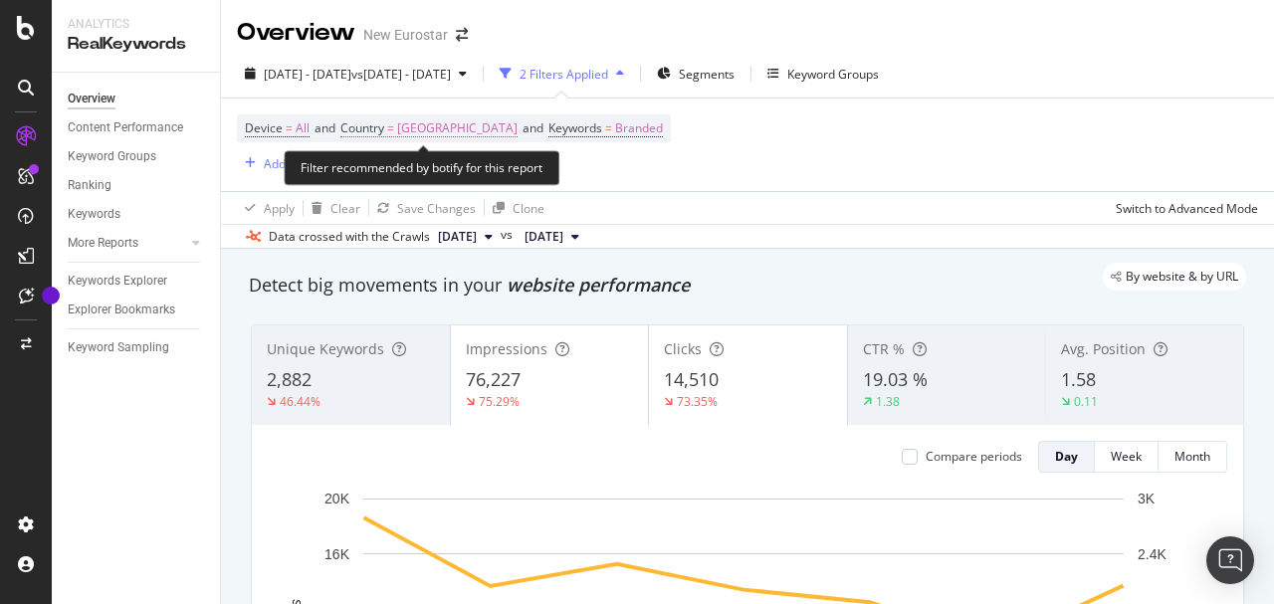
click at [444, 126] on span "[GEOGRAPHIC_DATA]" at bounding box center [457, 128] width 120 height 28
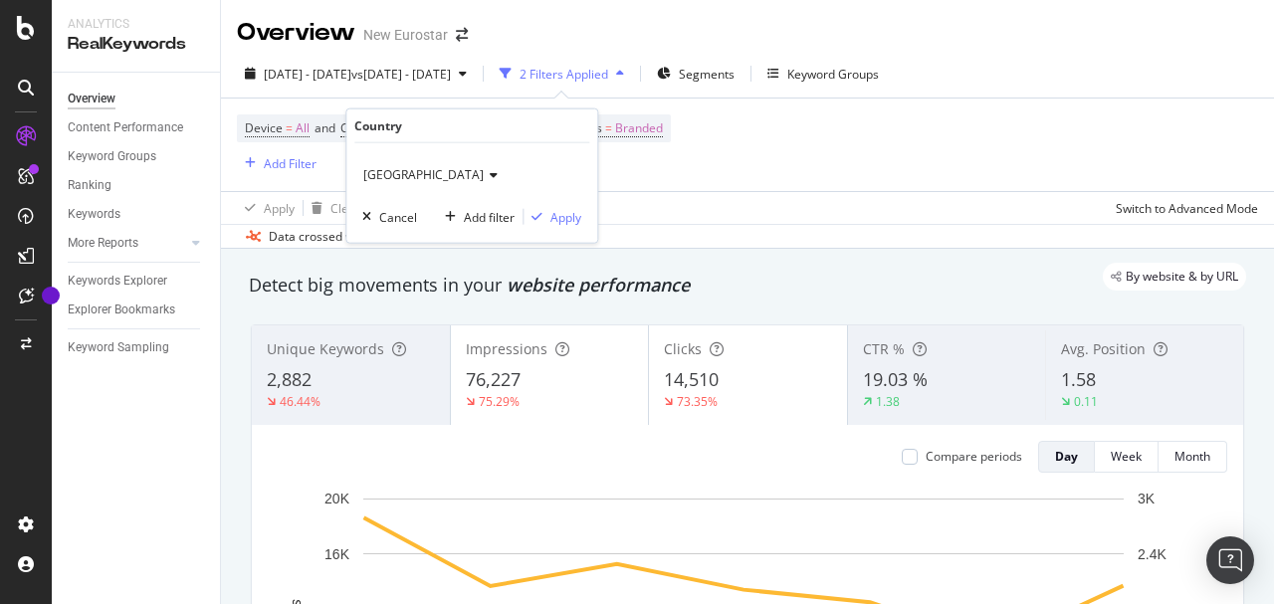
click at [484, 172] on icon at bounding box center [491, 175] width 14 height 12
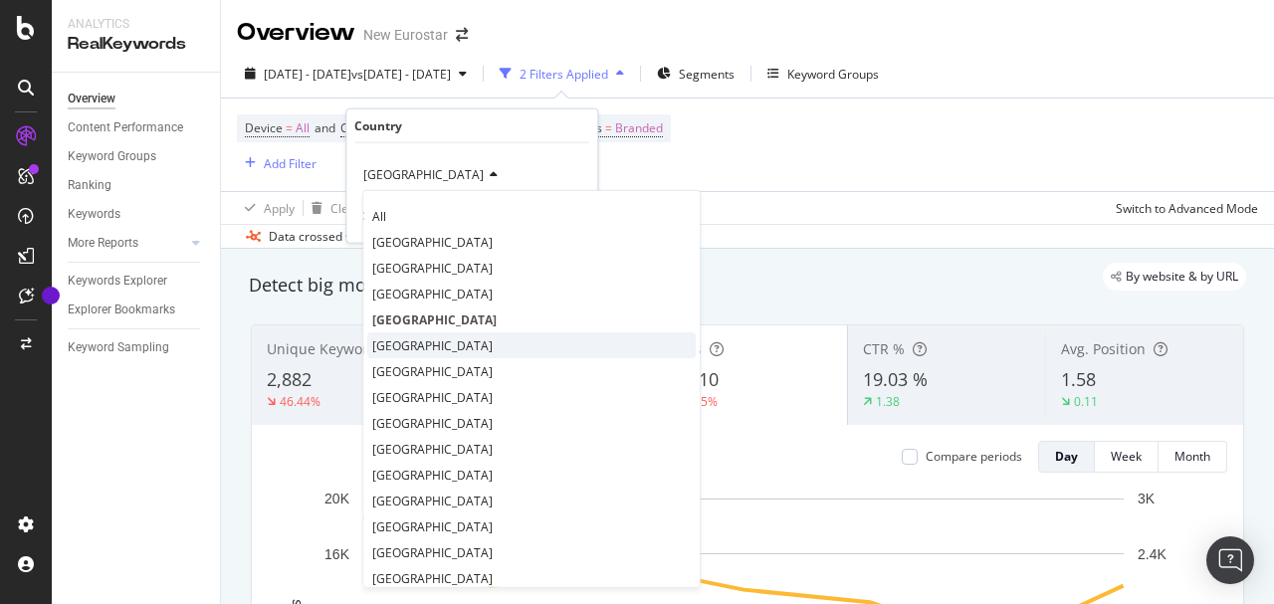
click at [449, 333] on div "[GEOGRAPHIC_DATA]" at bounding box center [531, 345] width 329 height 26
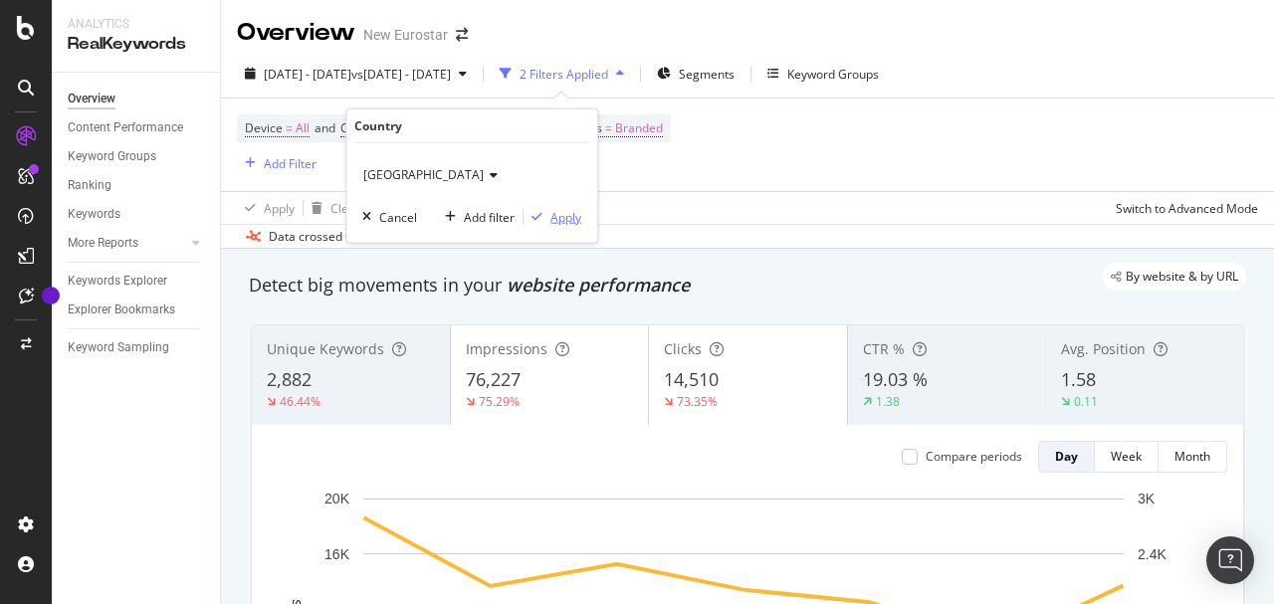
click at [555, 215] on div "Apply" at bounding box center [565, 216] width 31 height 17
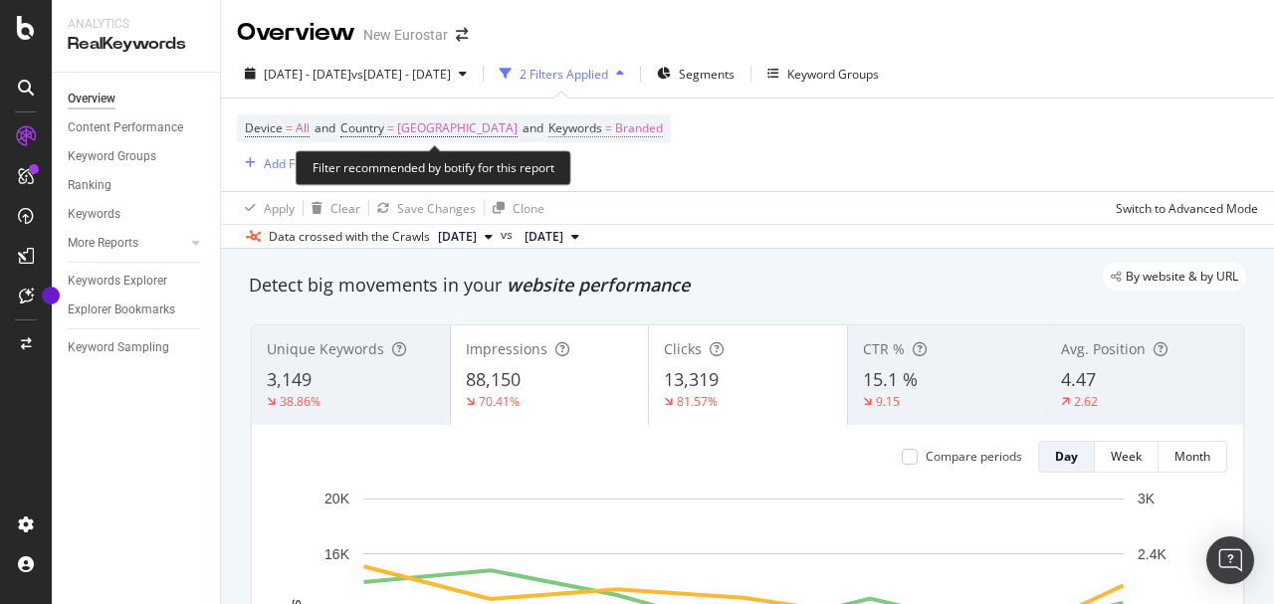
click at [615, 137] on span "Branded" at bounding box center [639, 128] width 48 height 28
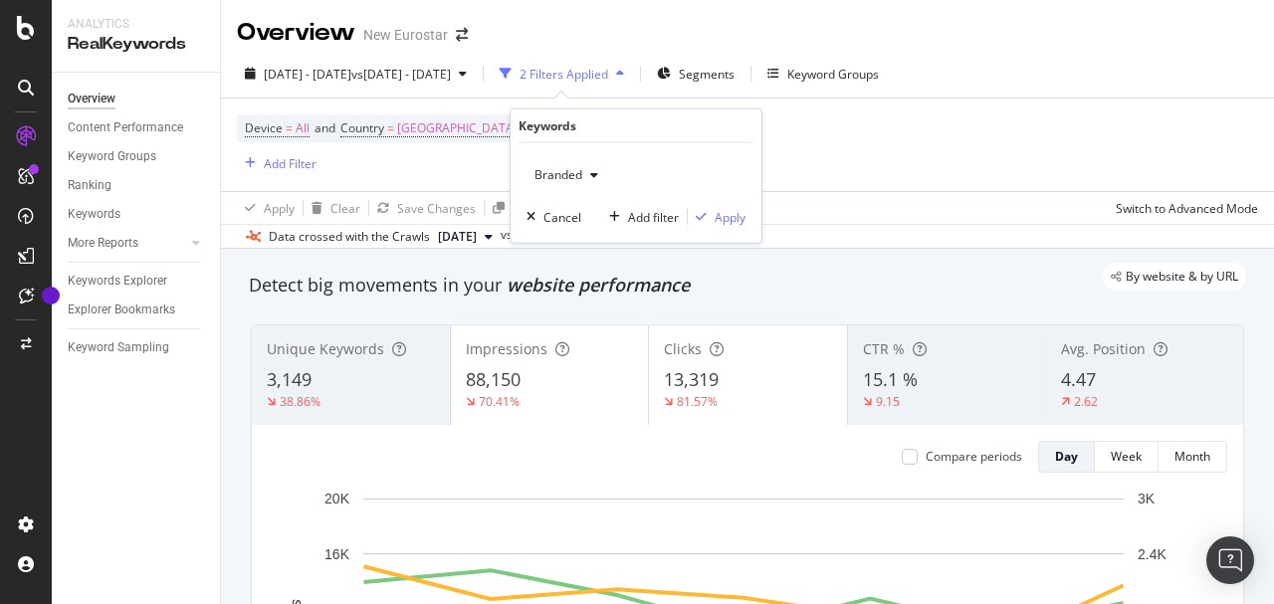
click at [575, 175] on span "Branded" at bounding box center [555, 174] width 56 height 17
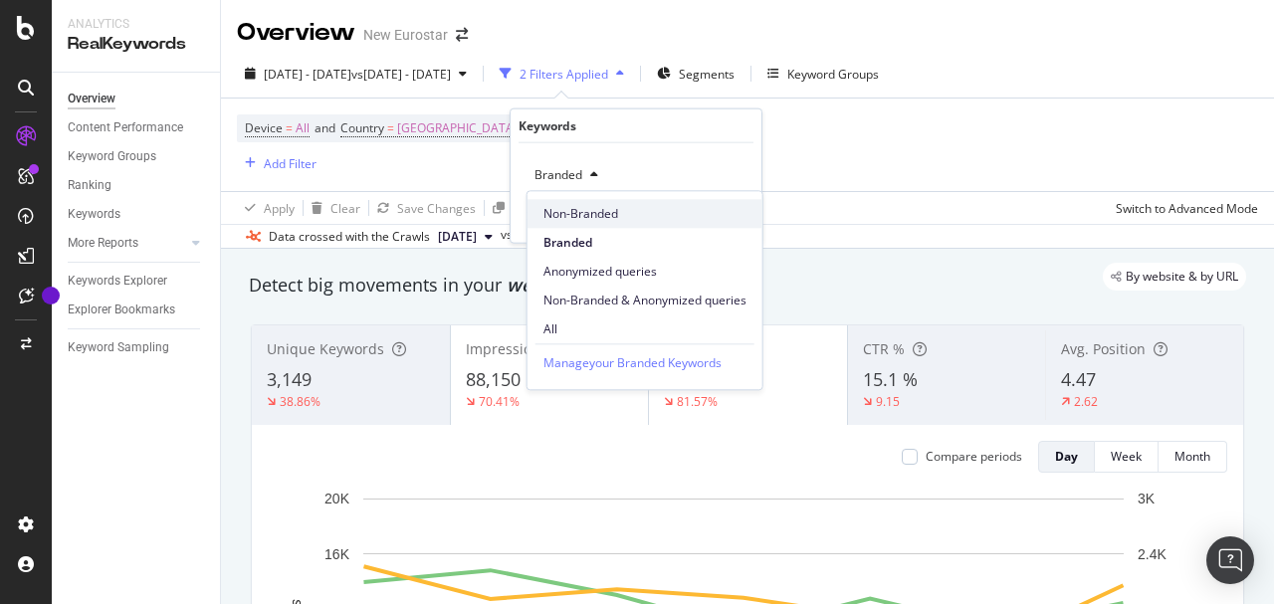
click at [599, 206] on span "Non-Branded" at bounding box center [645, 214] width 203 height 18
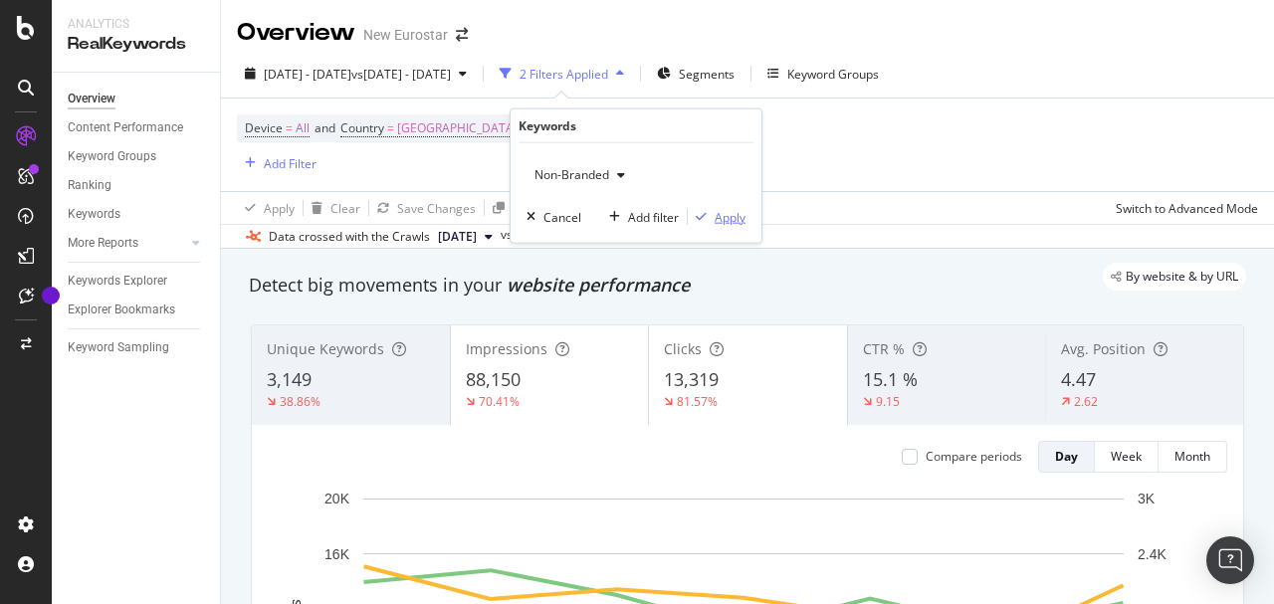
click at [719, 222] on div "Apply" at bounding box center [730, 216] width 31 height 17
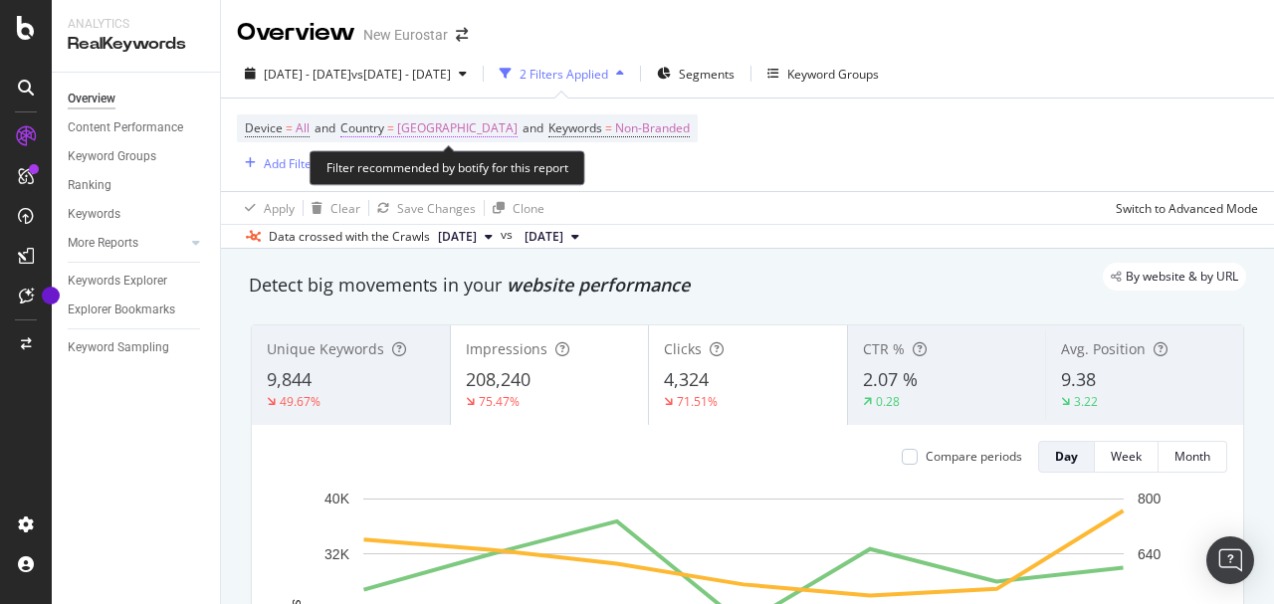
click at [433, 127] on span "[GEOGRAPHIC_DATA]" at bounding box center [457, 128] width 120 height 28
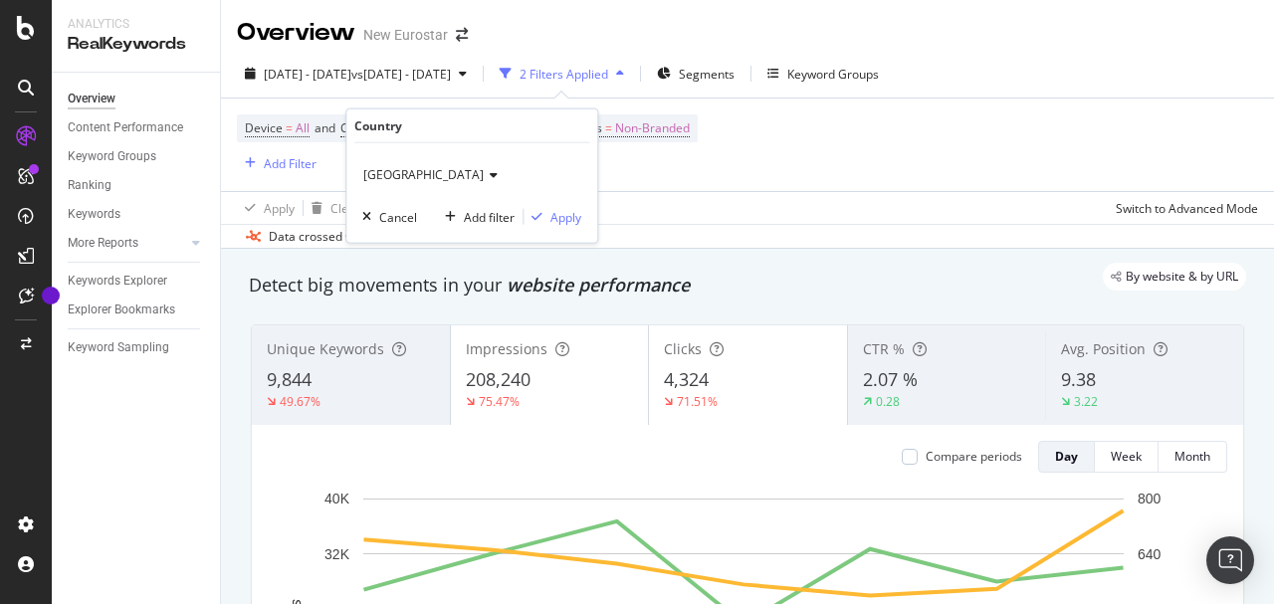
click at [425, 173] on span "[GEOGRAPHIC_DATA]" at bounding box center [423, 174] width 120 height 17
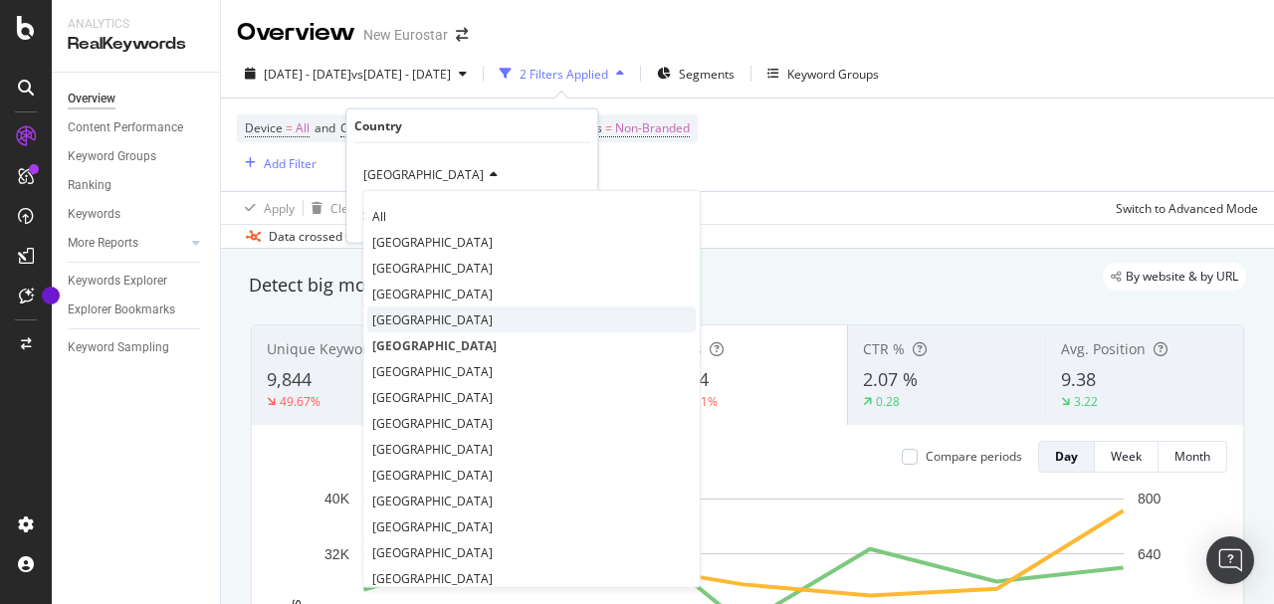
click at [440, 308] on div "[GEOGRAPHIC_DATA]" at bounding box center [531, 320] width 329 height 26
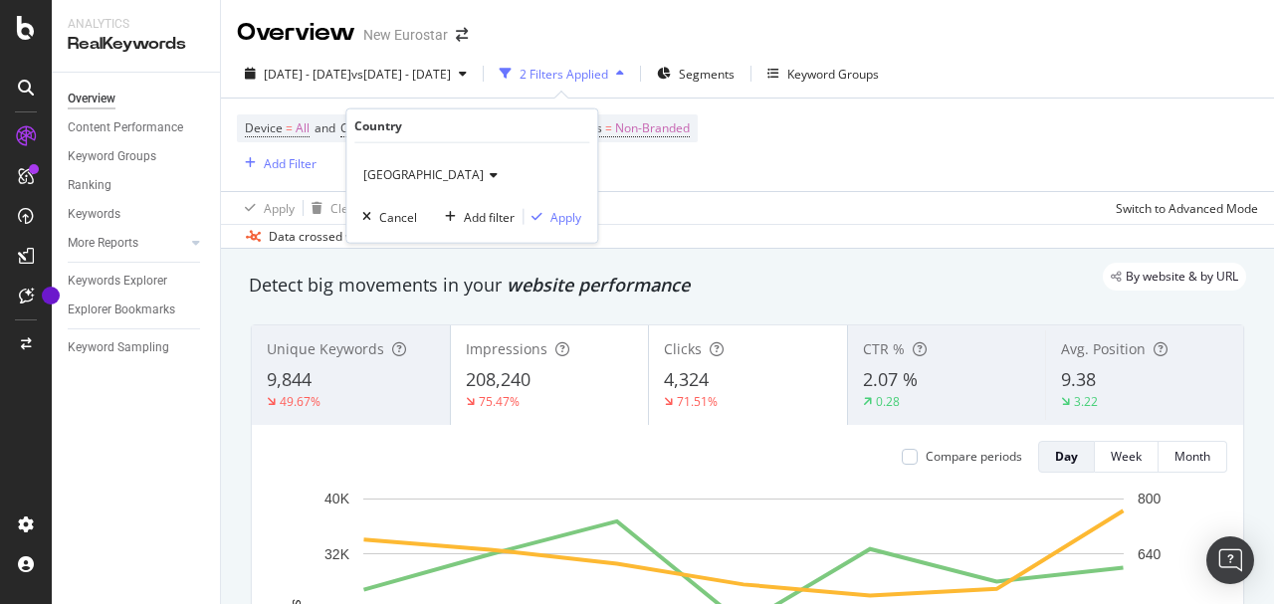
click at [548, 226] on div "Germany Cancel Add filter Apply" at bounding box center [471, 193] width 251 height 100
click at [551, 219] on div "Apply" at bounding box center [565, 216] width 31 height 17
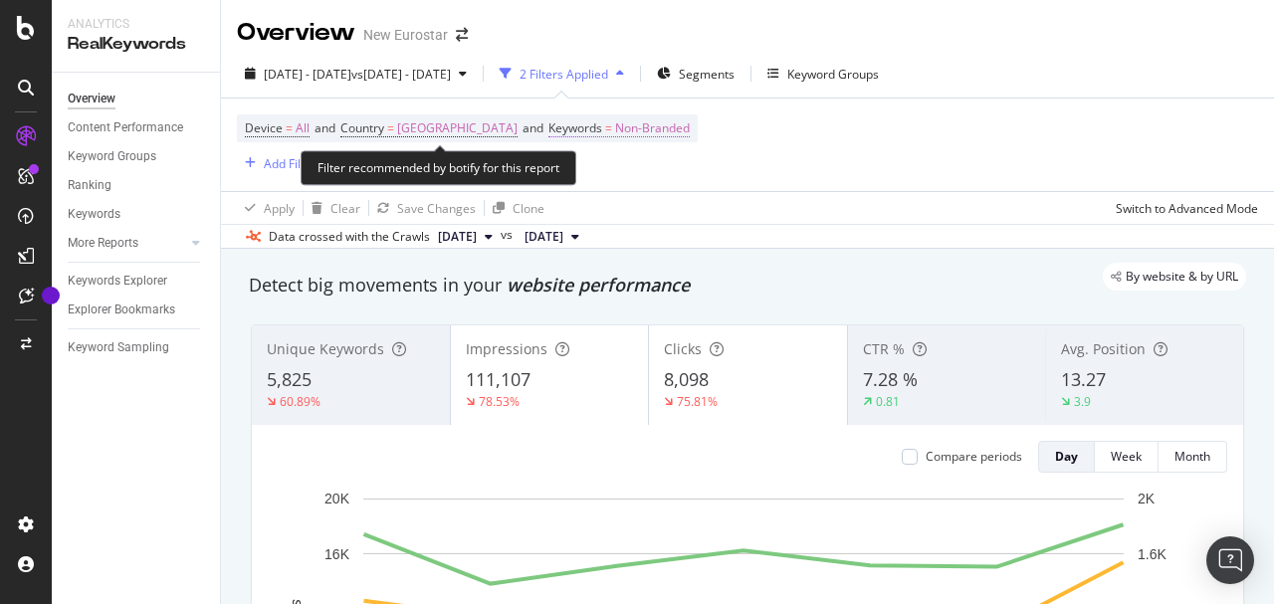
click at [615, 129] on span "Non-Branded" at bounding box center [652, 128] width 75 height 28
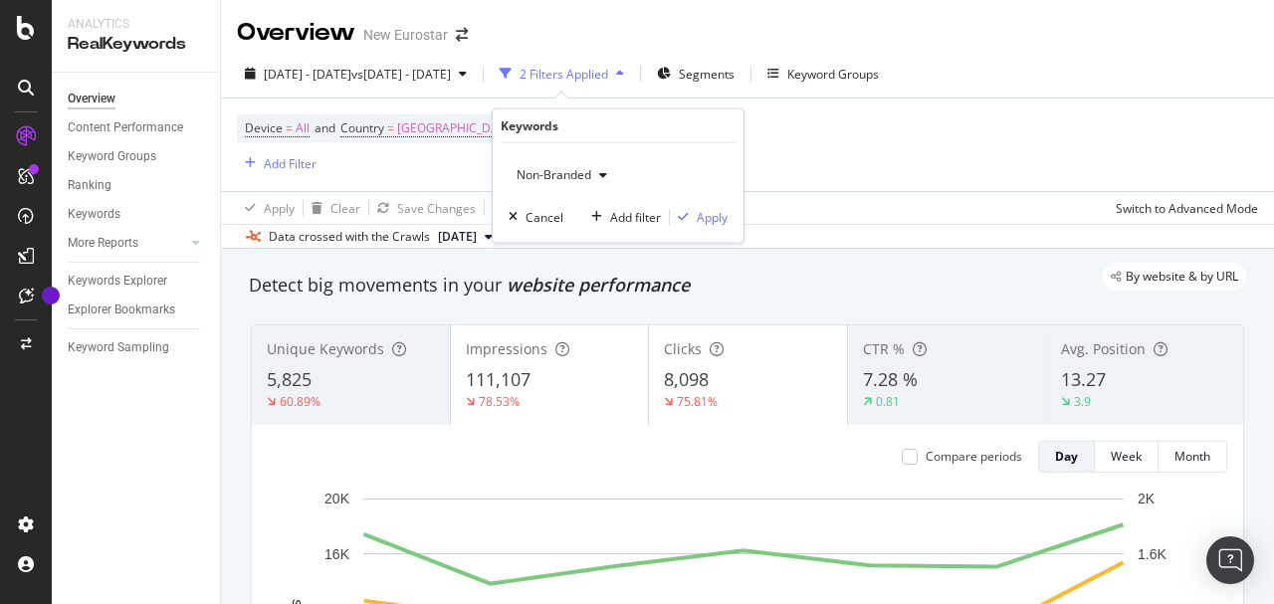
click at [591, 175] on div "button" at bounding box center [603, 175] width 24 height 12
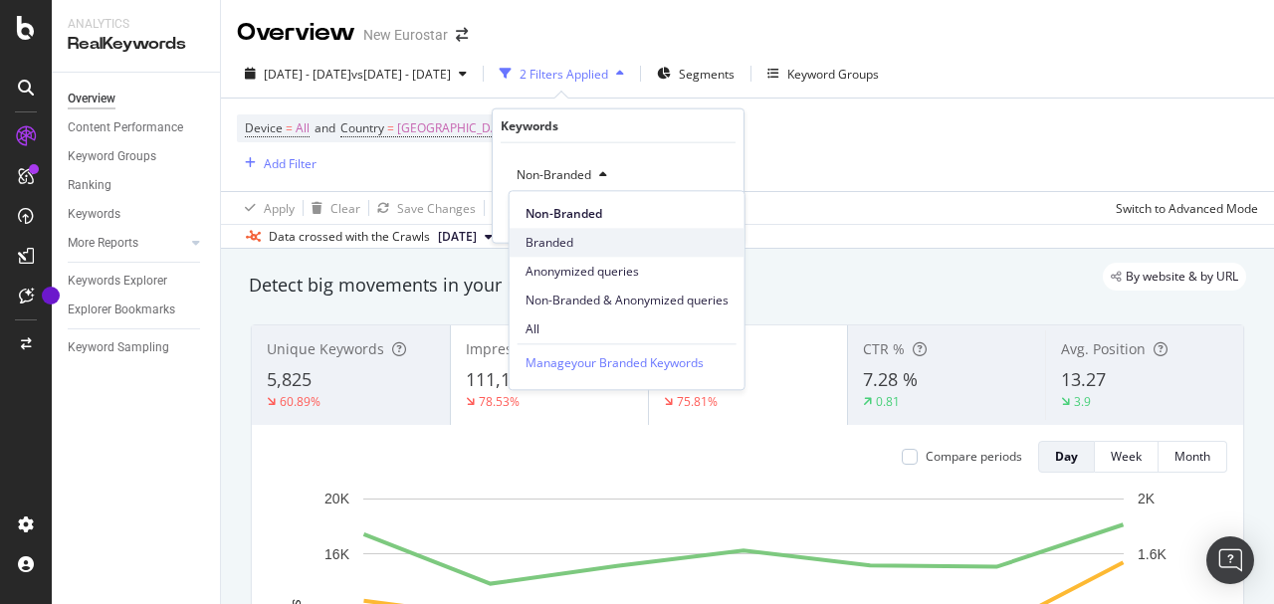
click at [595, 229] on div "Branded" at bounding box center [627, 242] width 235 height 29
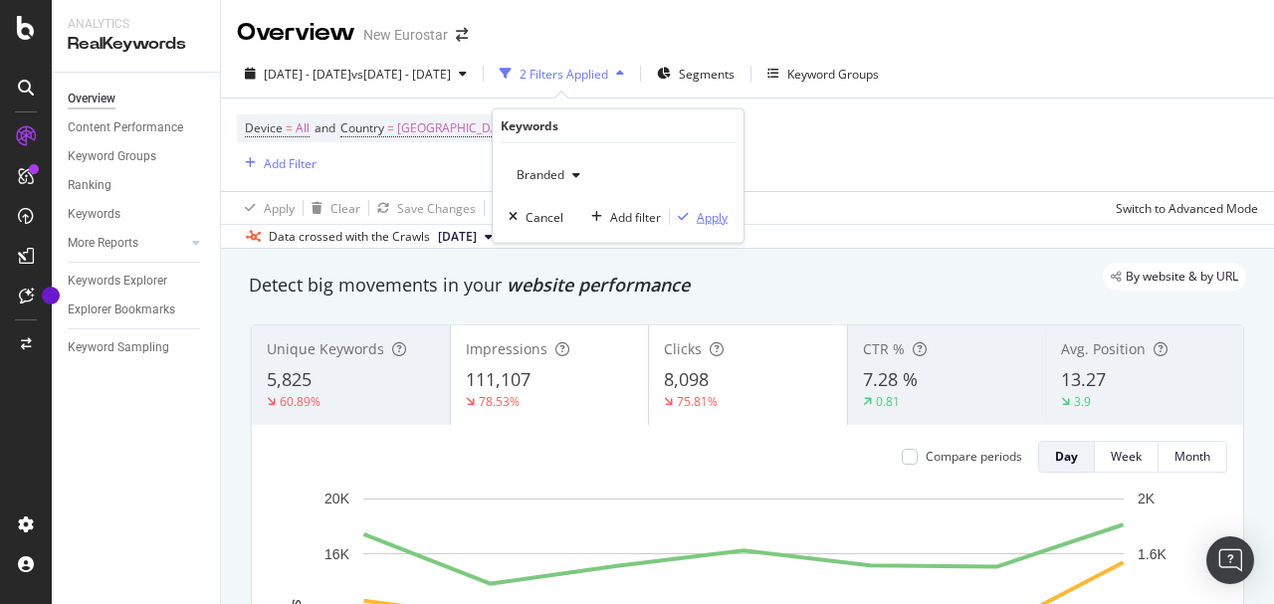
click at [708, 219] on div "Apply" at bounding box center [712, 216] width 31 height 17
